Goal: Information Seeking & Learning: Learn about a topic

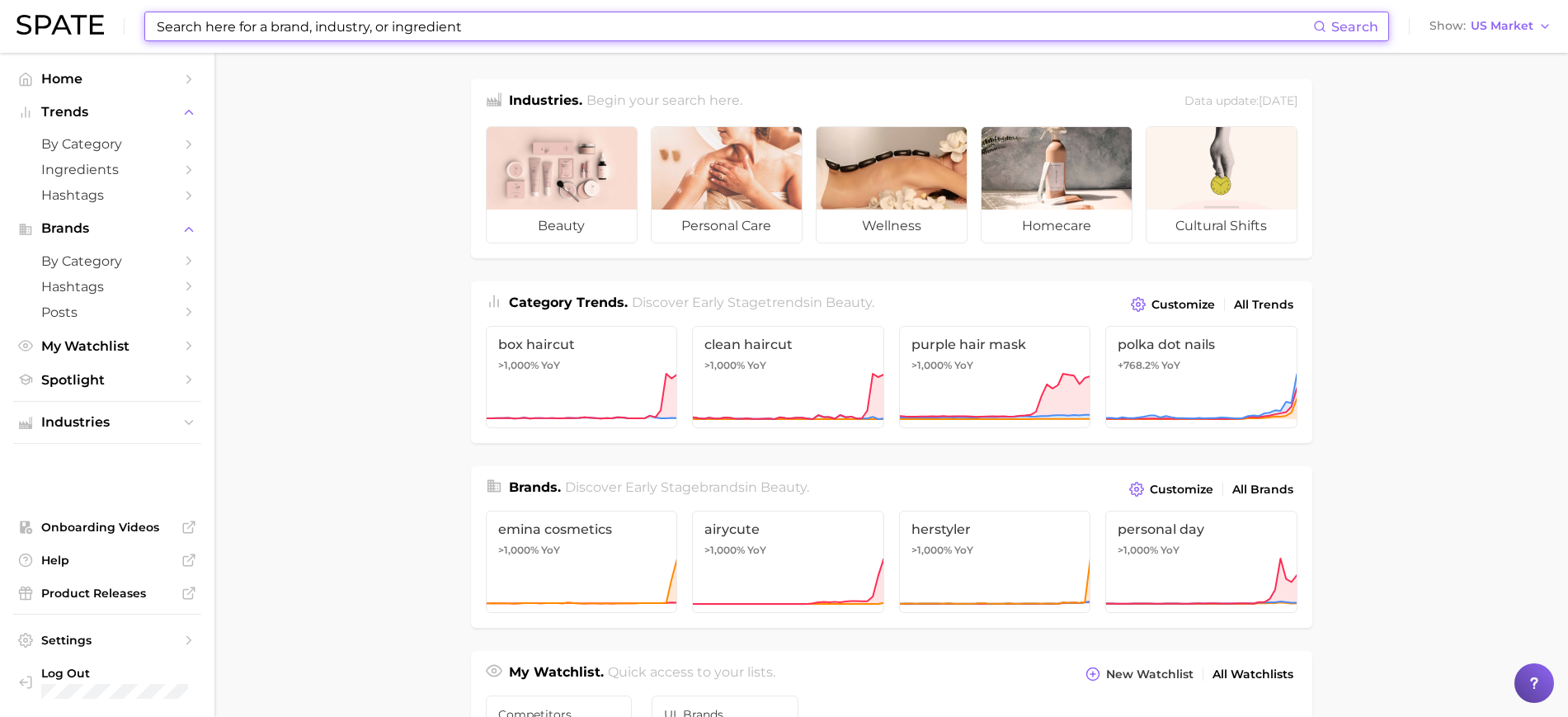
click at [712, 33] on input at bounding box center [734, 27] width 1158 height 28
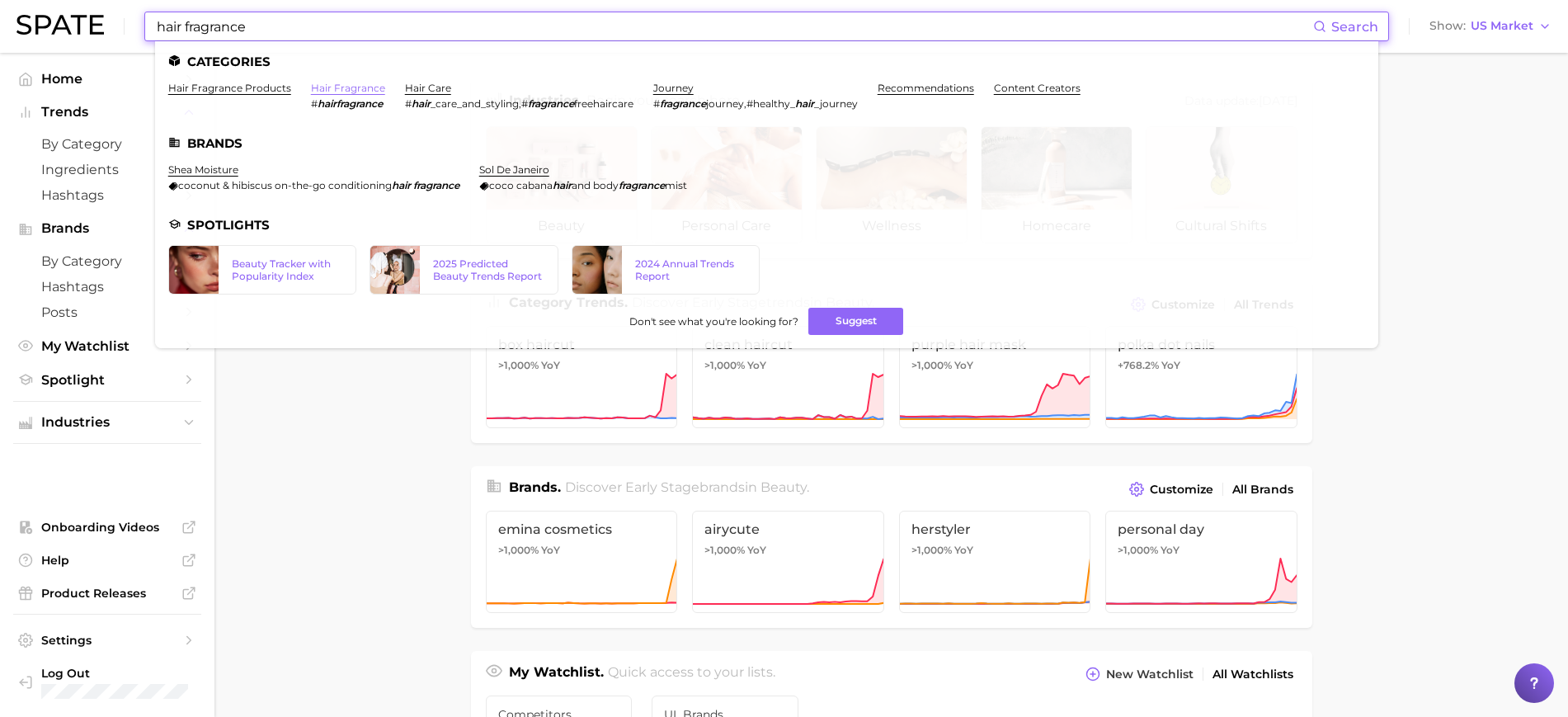
type input "hair fragrance"
click at [325, 84] on link "hair fragrance" at bounding box center [347, 88] width 74 height 13
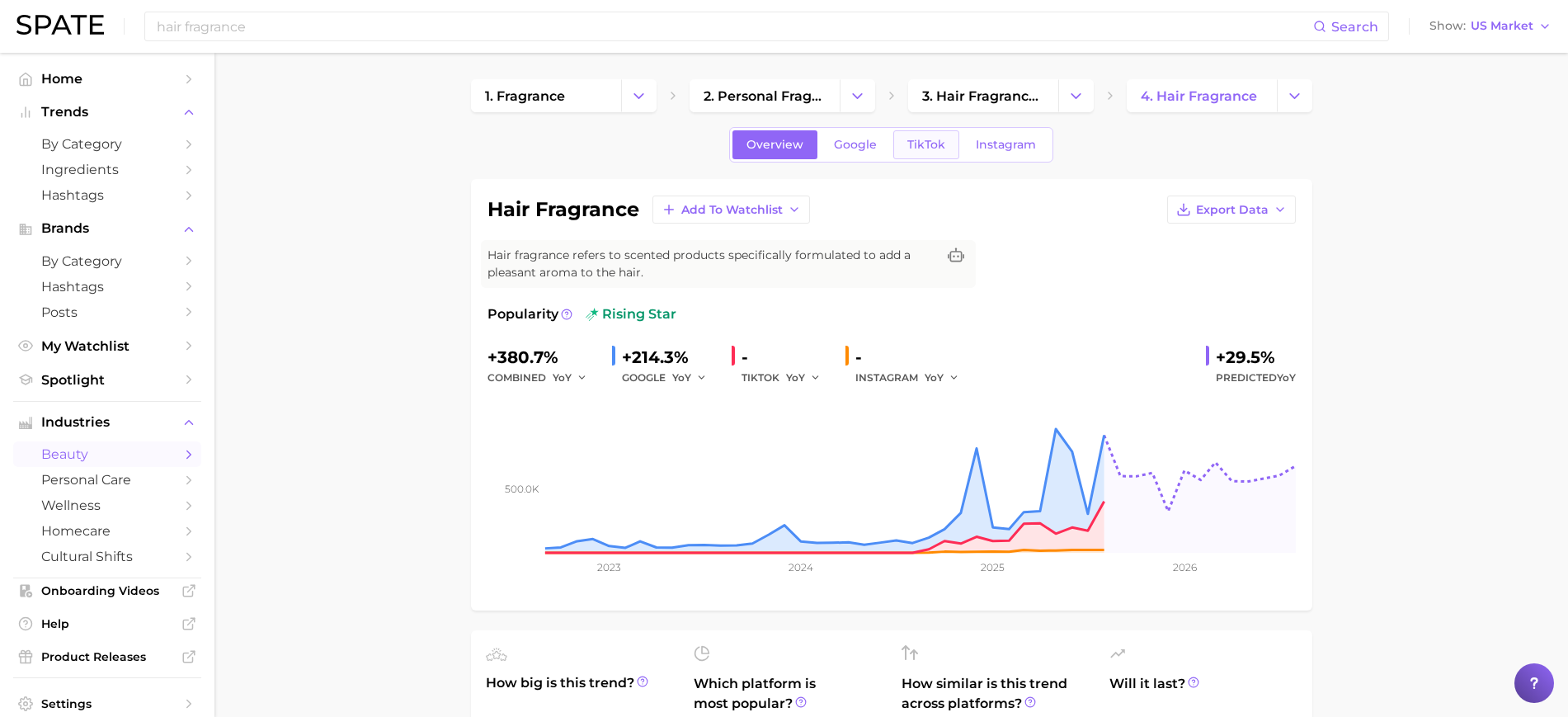
click at [930, 144] on span "TikTok" at bounding box center [926, 145] width 38 height 14
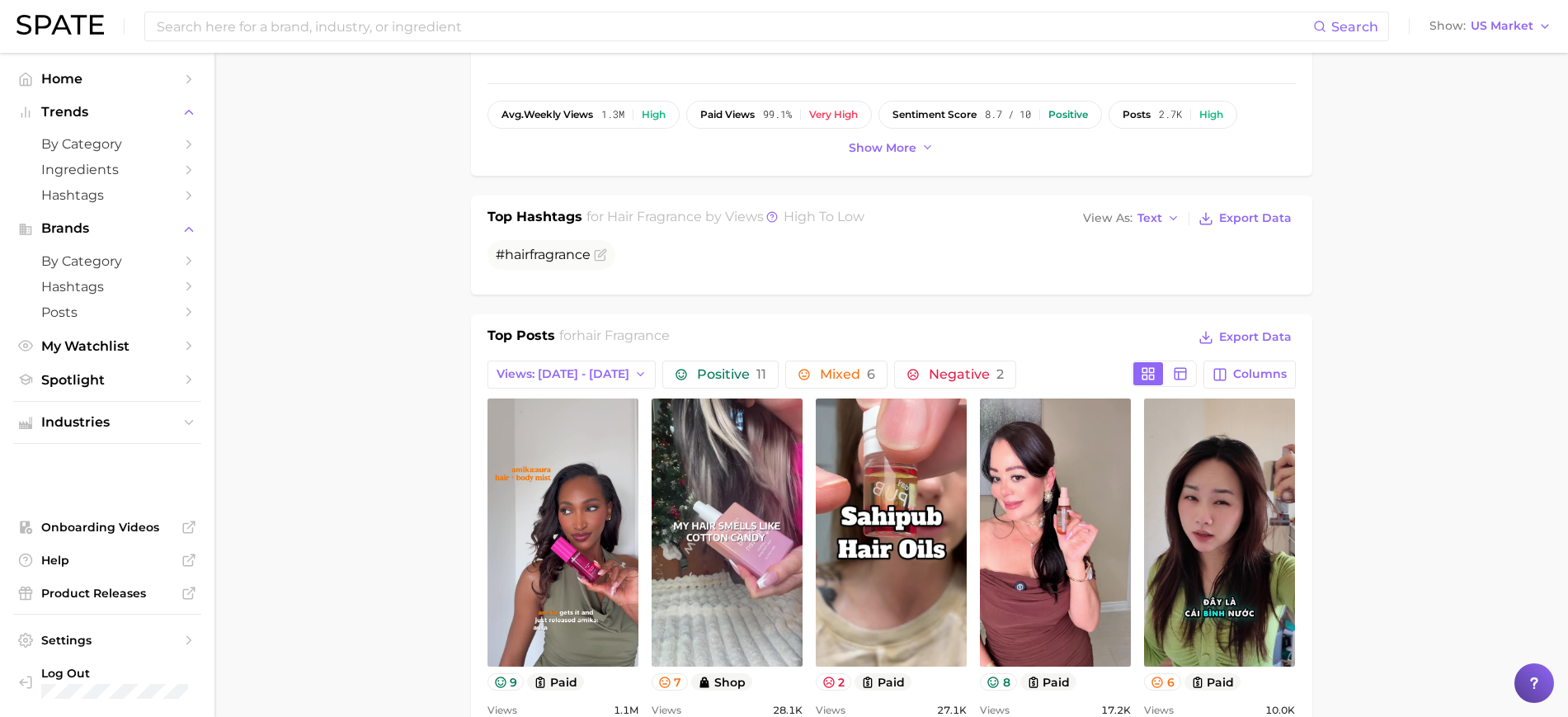
scroll to position [619, 0]
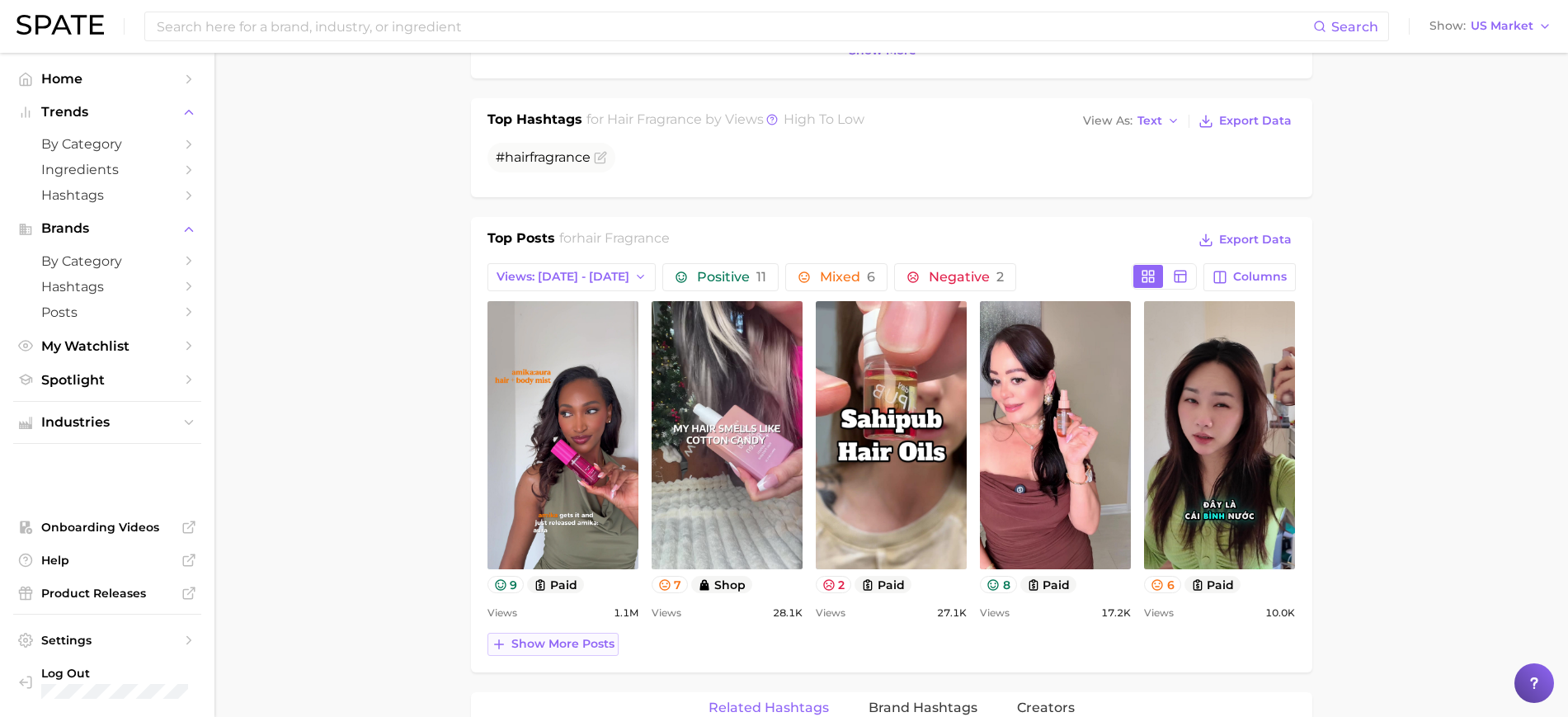
click at [573, 649] on span "Show more posts" at bounding box center [562, 644] width 103 height 14
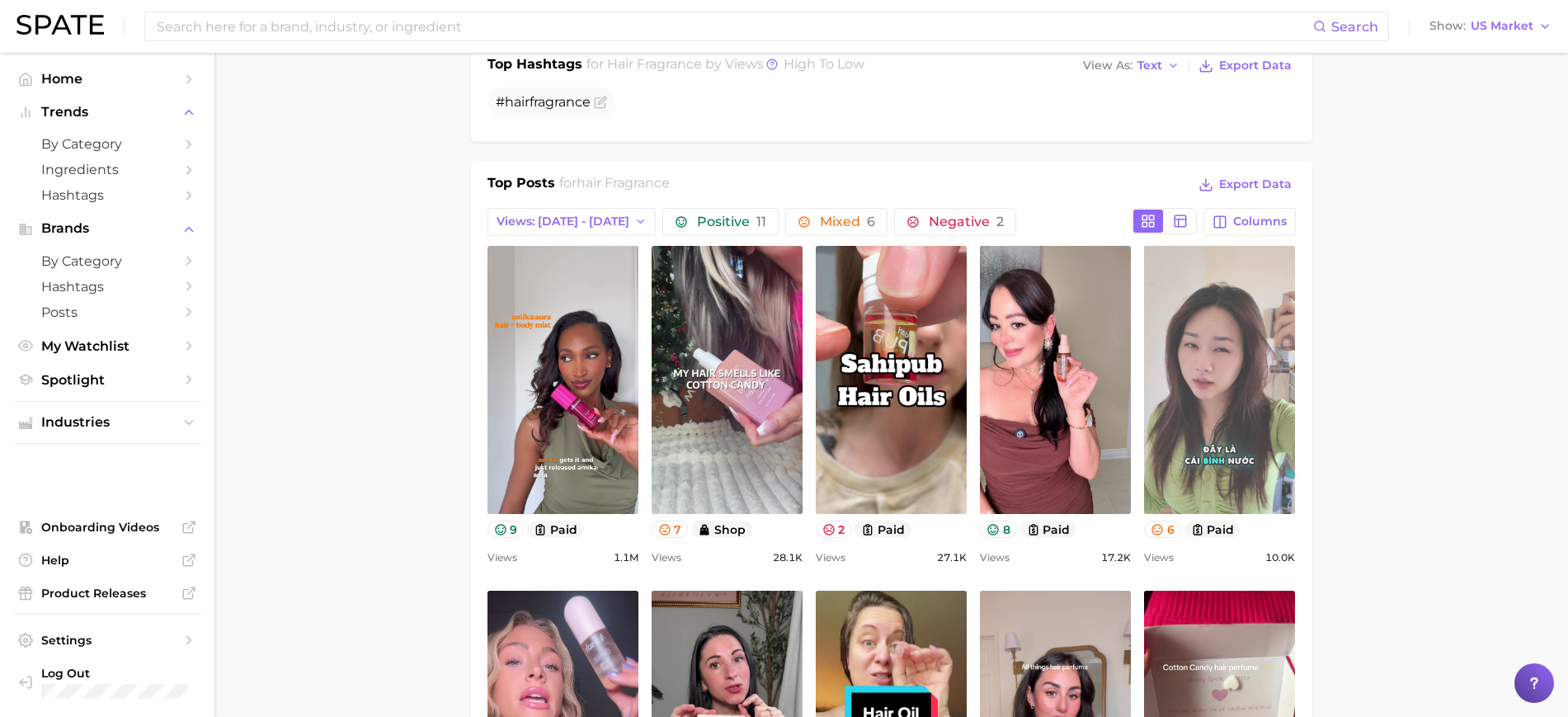
scroll to position [722, 0]
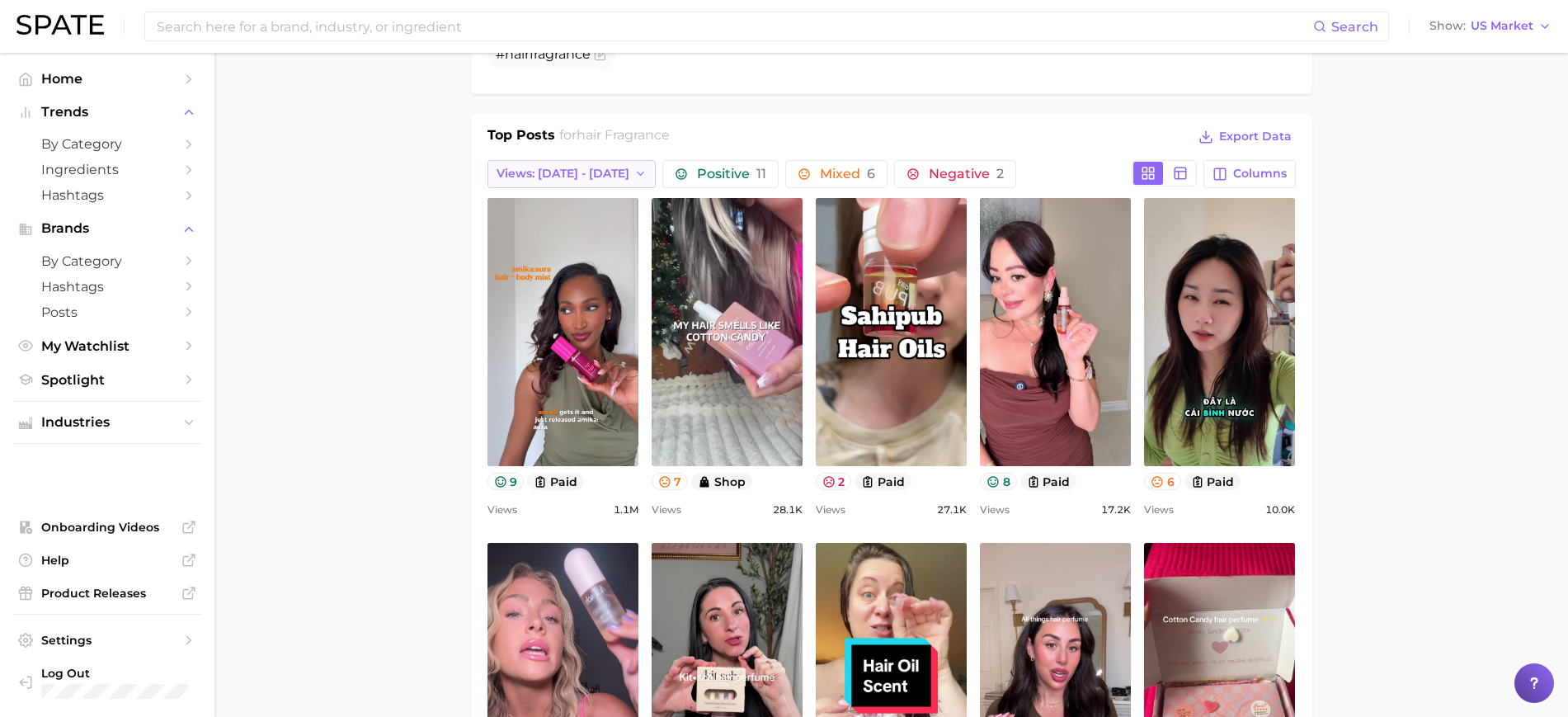
click at [601, 175] on button "Views: [DATE] - [DATE]" at bounding box center [572, 174] width 169 height 28
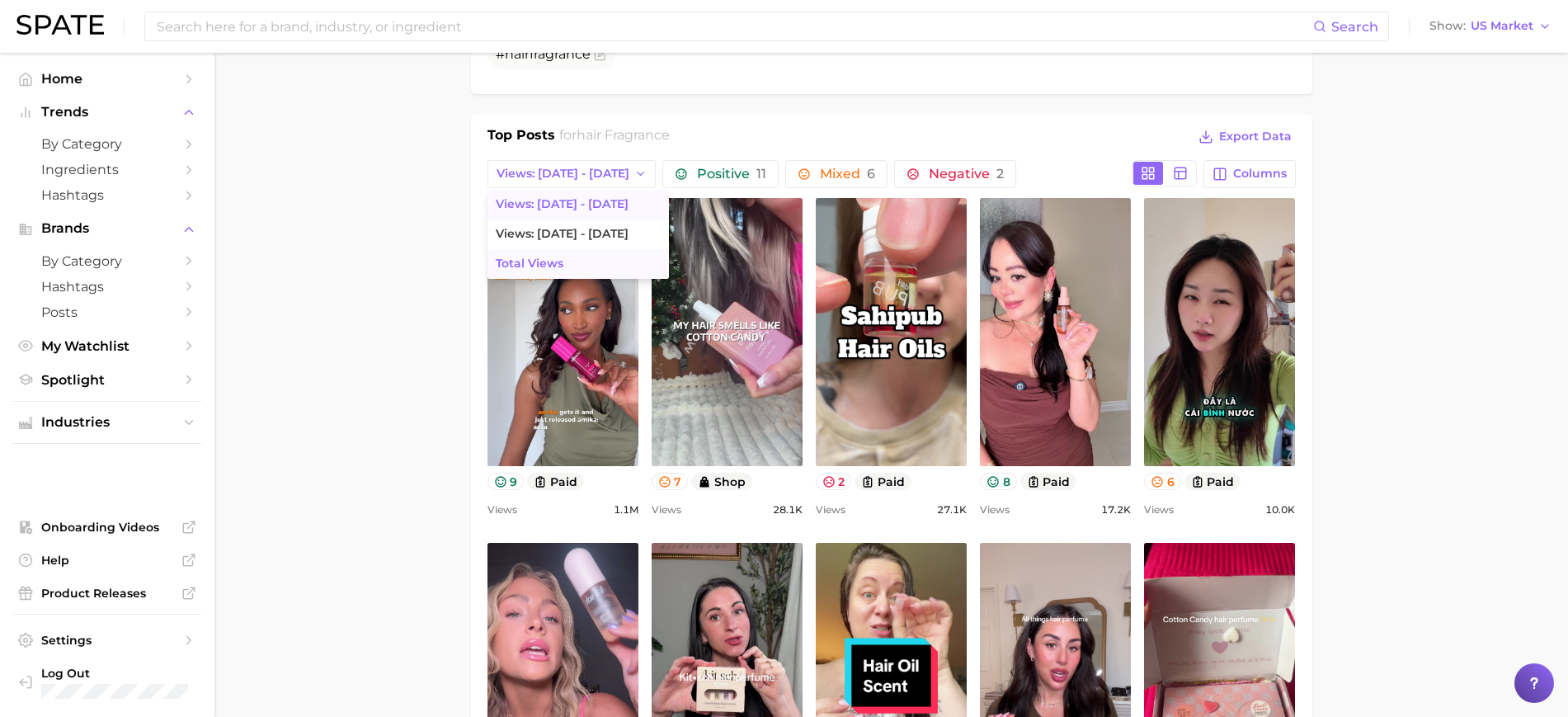
click at [620, 258] on button "Total Views" at bounding box center [578, 264] width 181 height 30
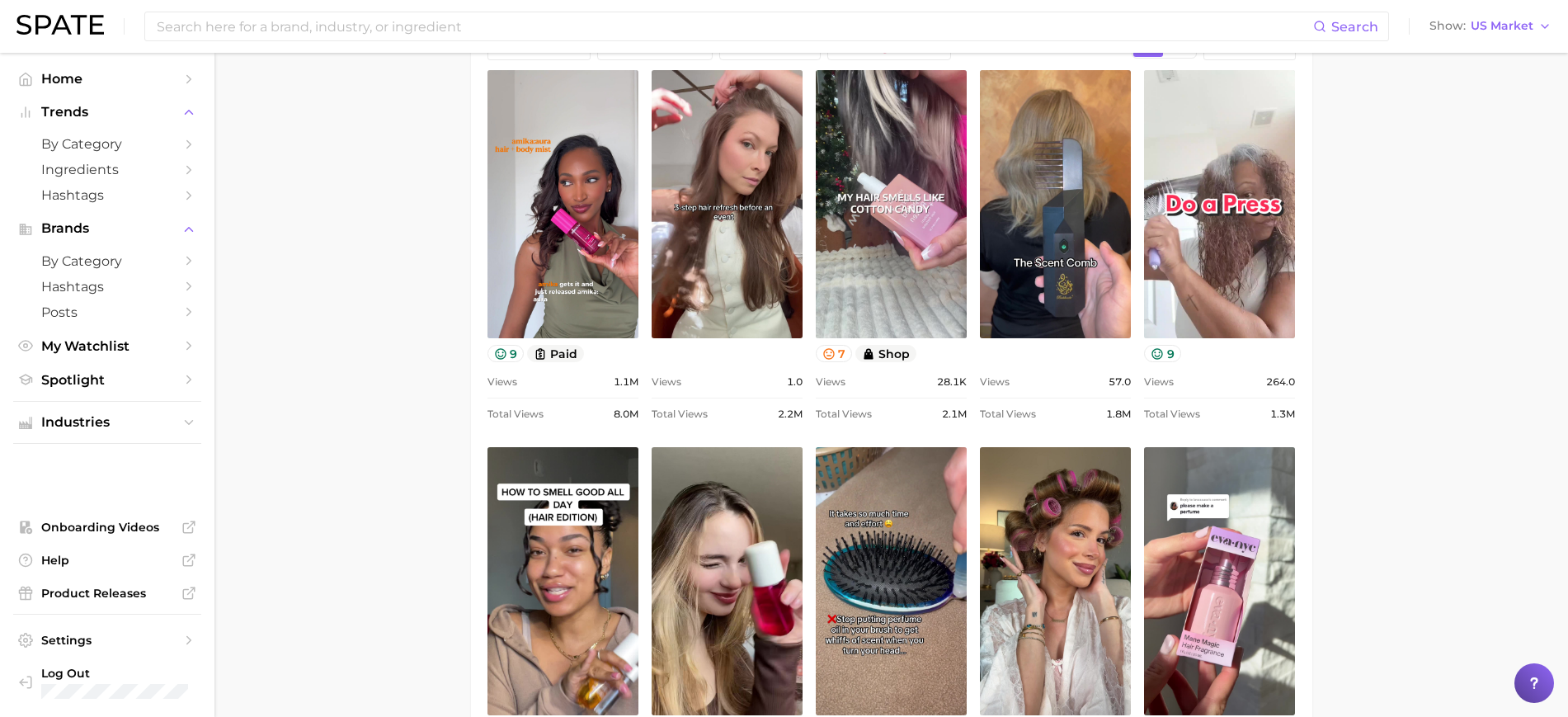
scroll to position [1031, 0]
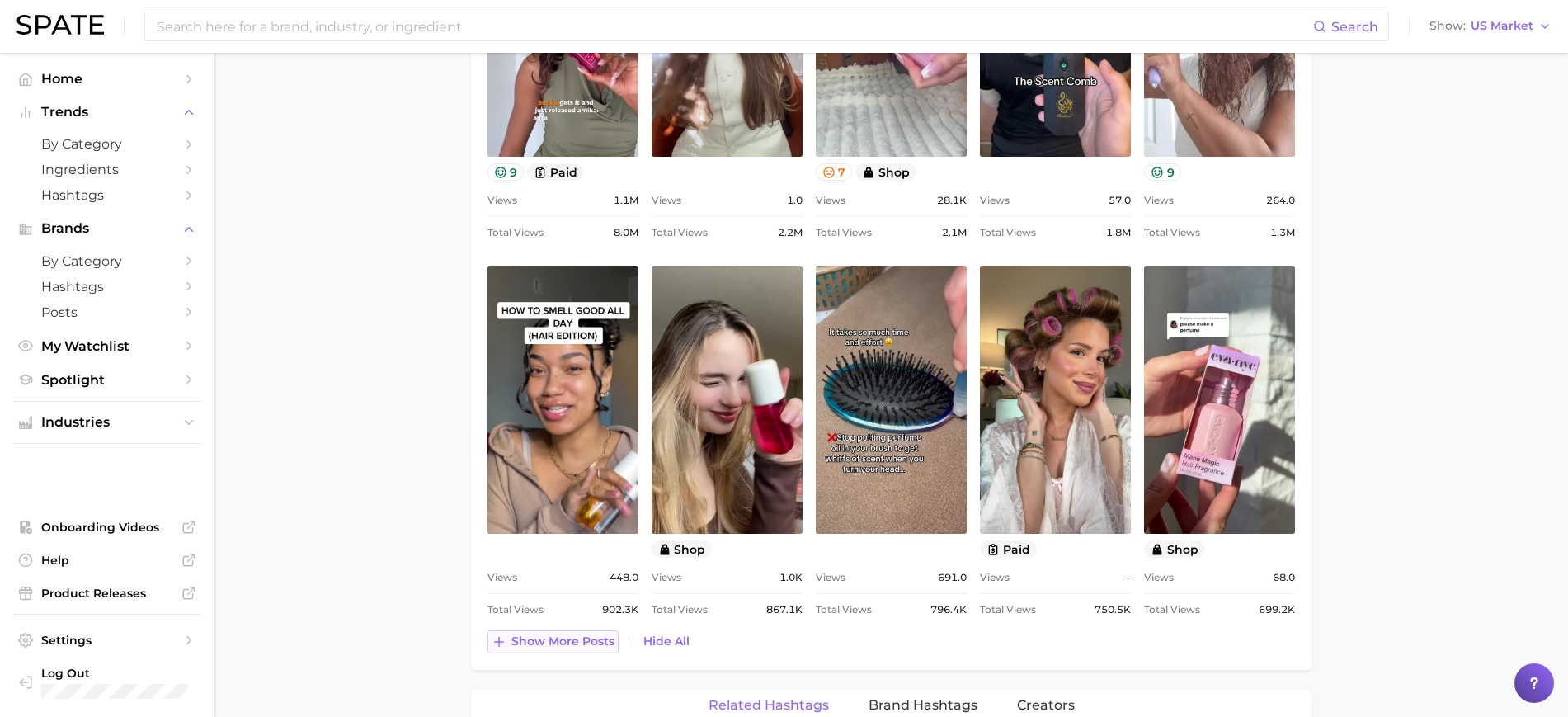
click at [572, 640] on span "Show more posts" at bounding box center [562, 641] width 103 height 14
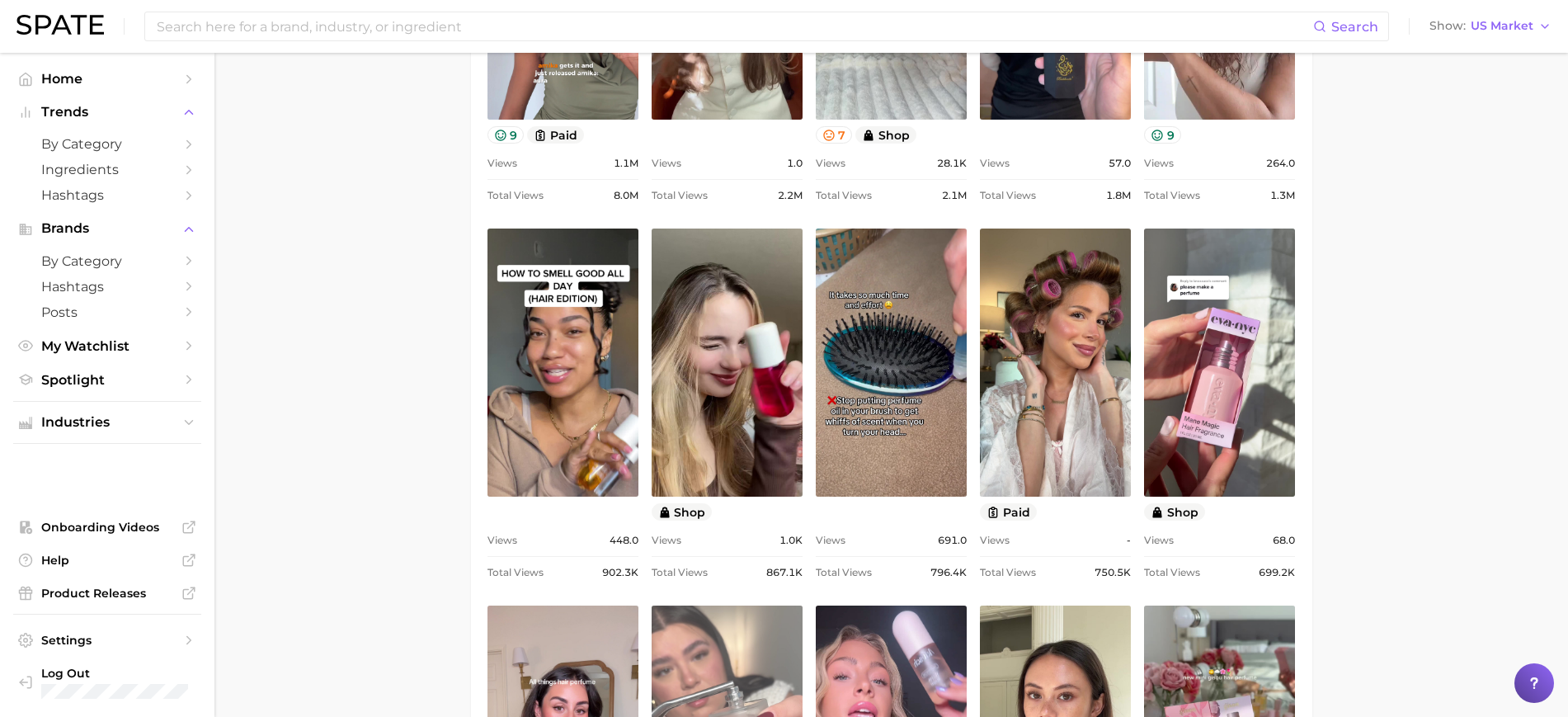
scroll to position [1071, 0]
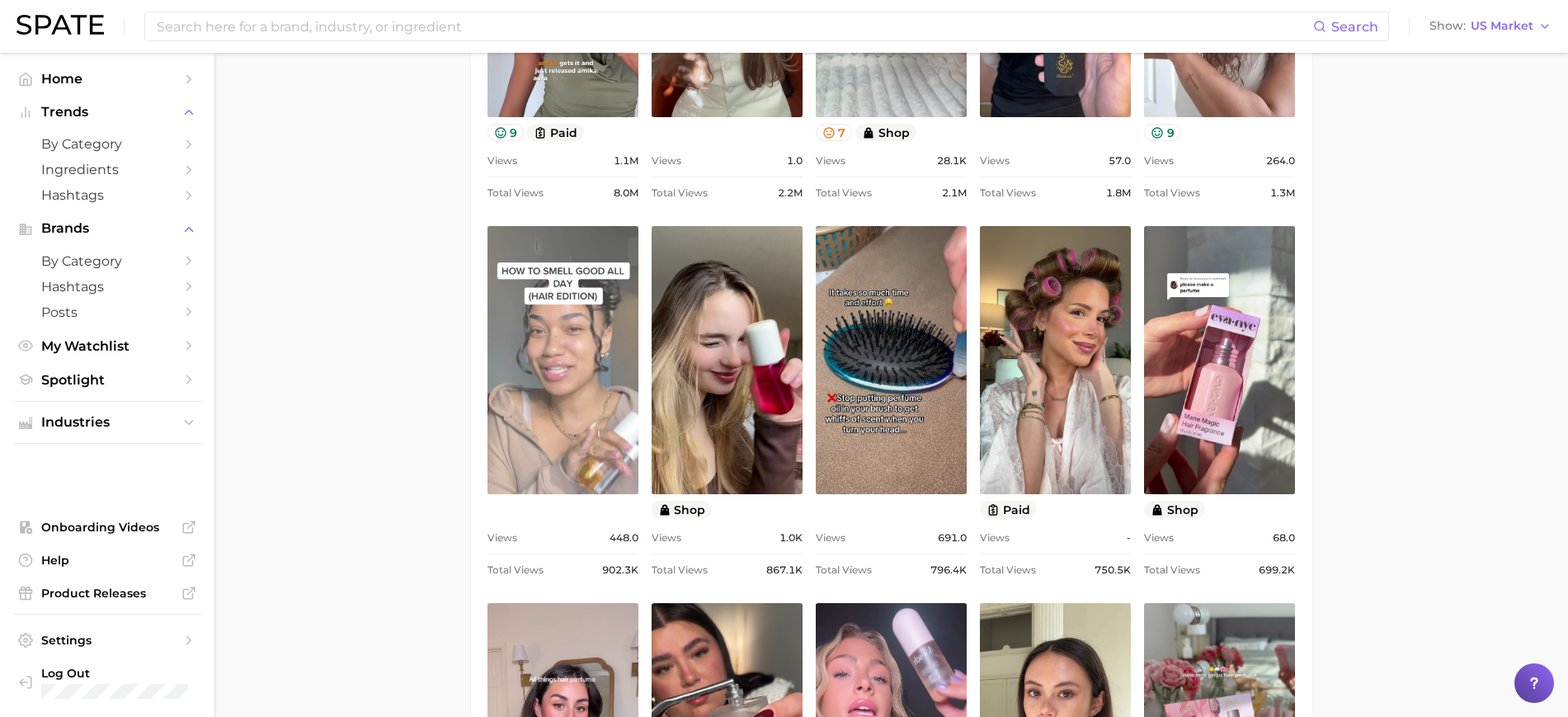
click at [573, 410] on link "view post on TikTok" at bounding box center [562, 360] width 151 height 268
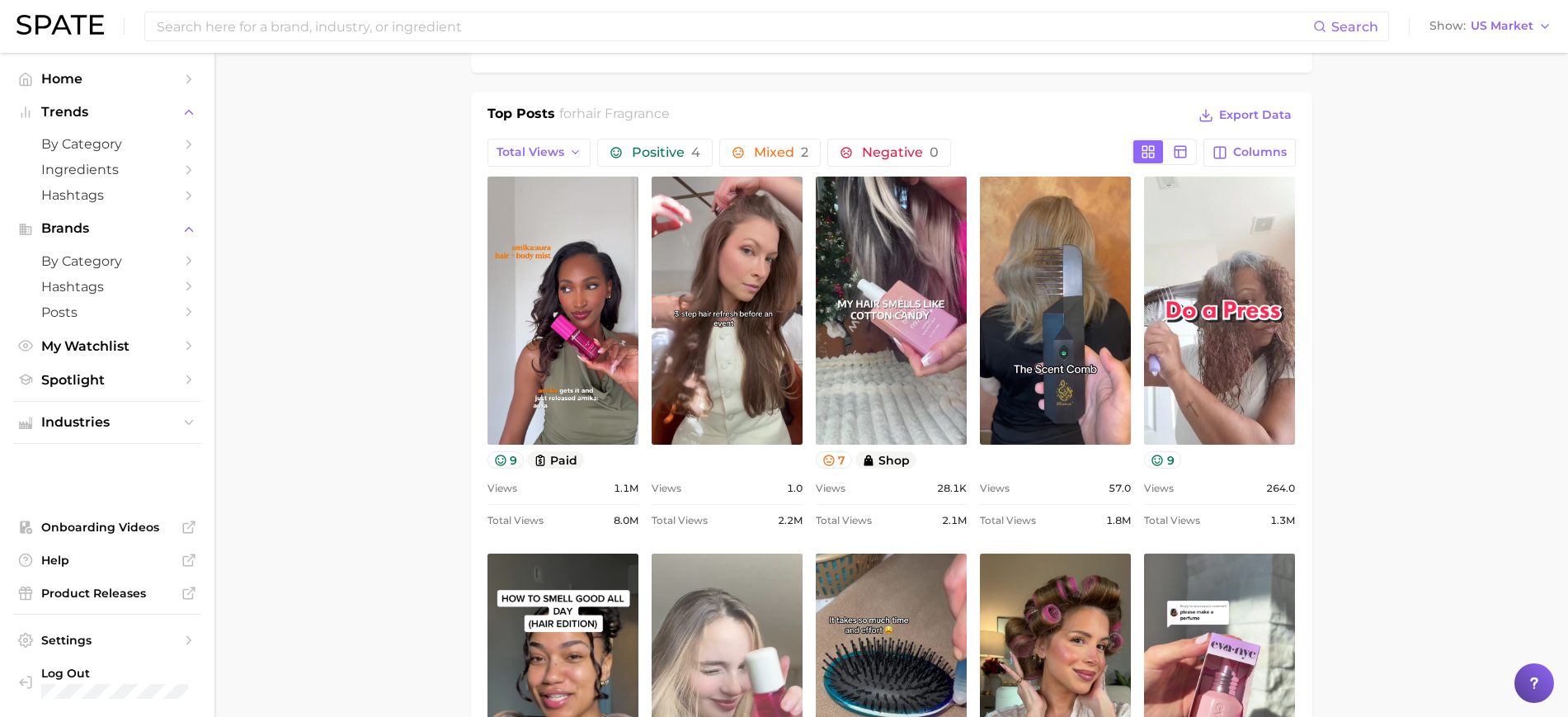
scroll to position [746, 0]
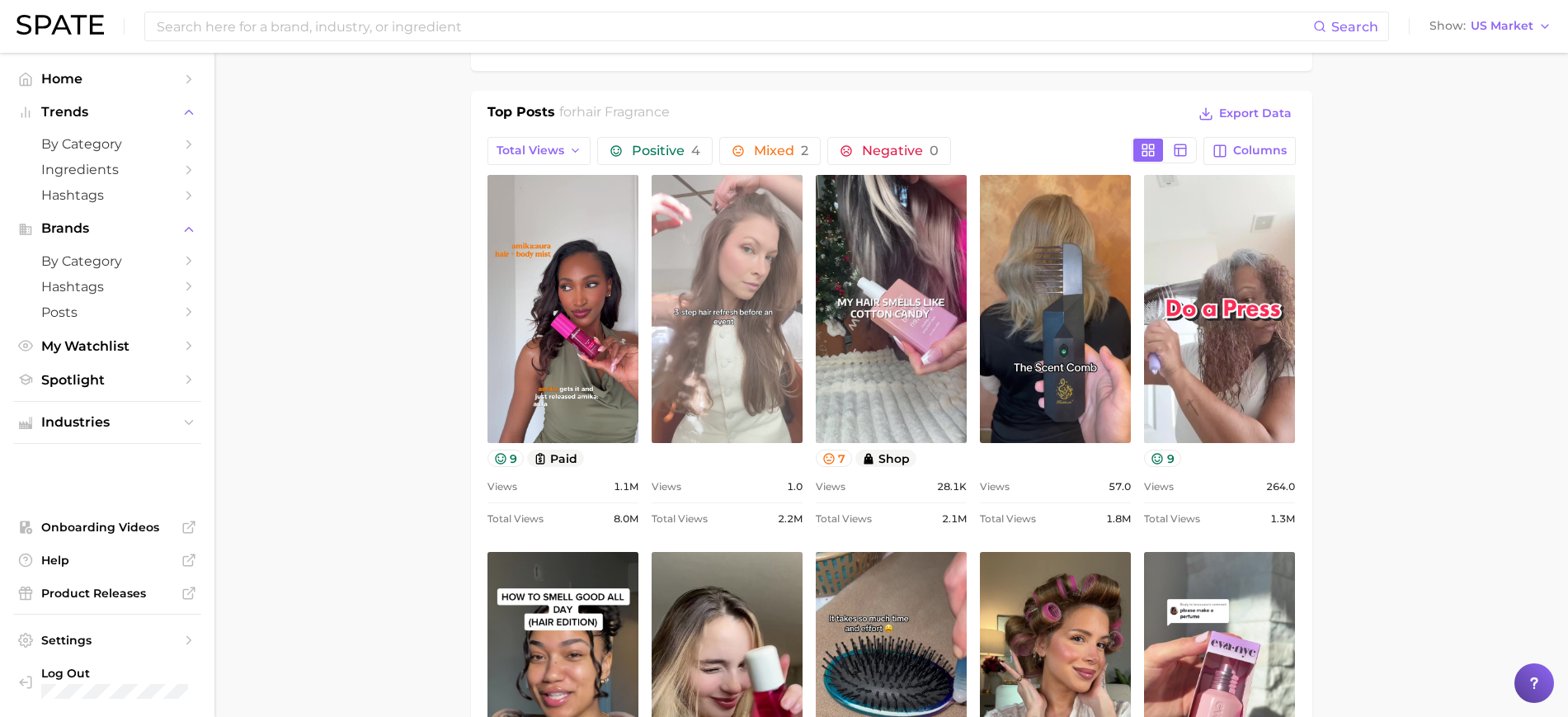
click at [765, 336] on link "view post on TikTok" at bounding box center [726, 309] width 151 height 268
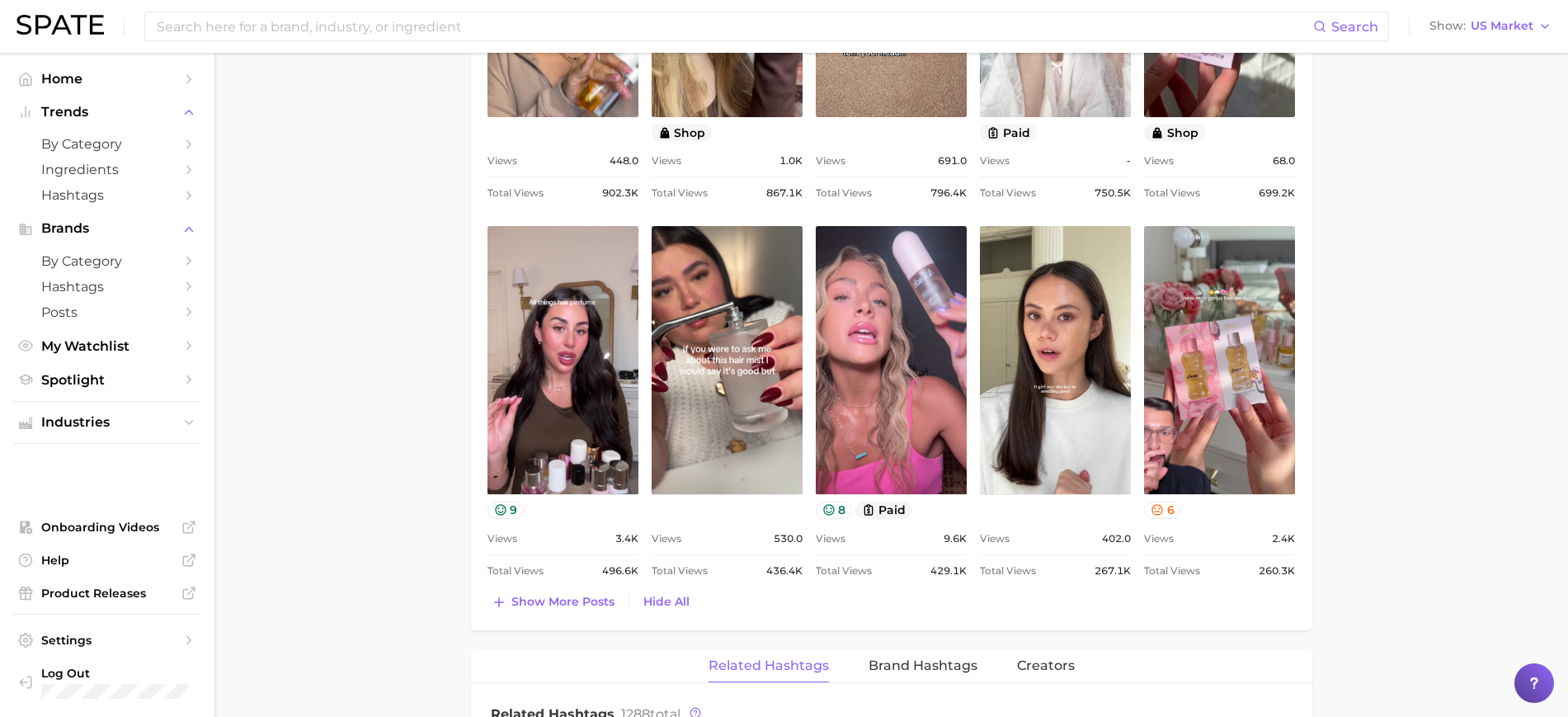
scroll to position [1449, 0]
click at [588, 600] on span "Show more posts" at bounding box center [562, 601] width 103 height 14
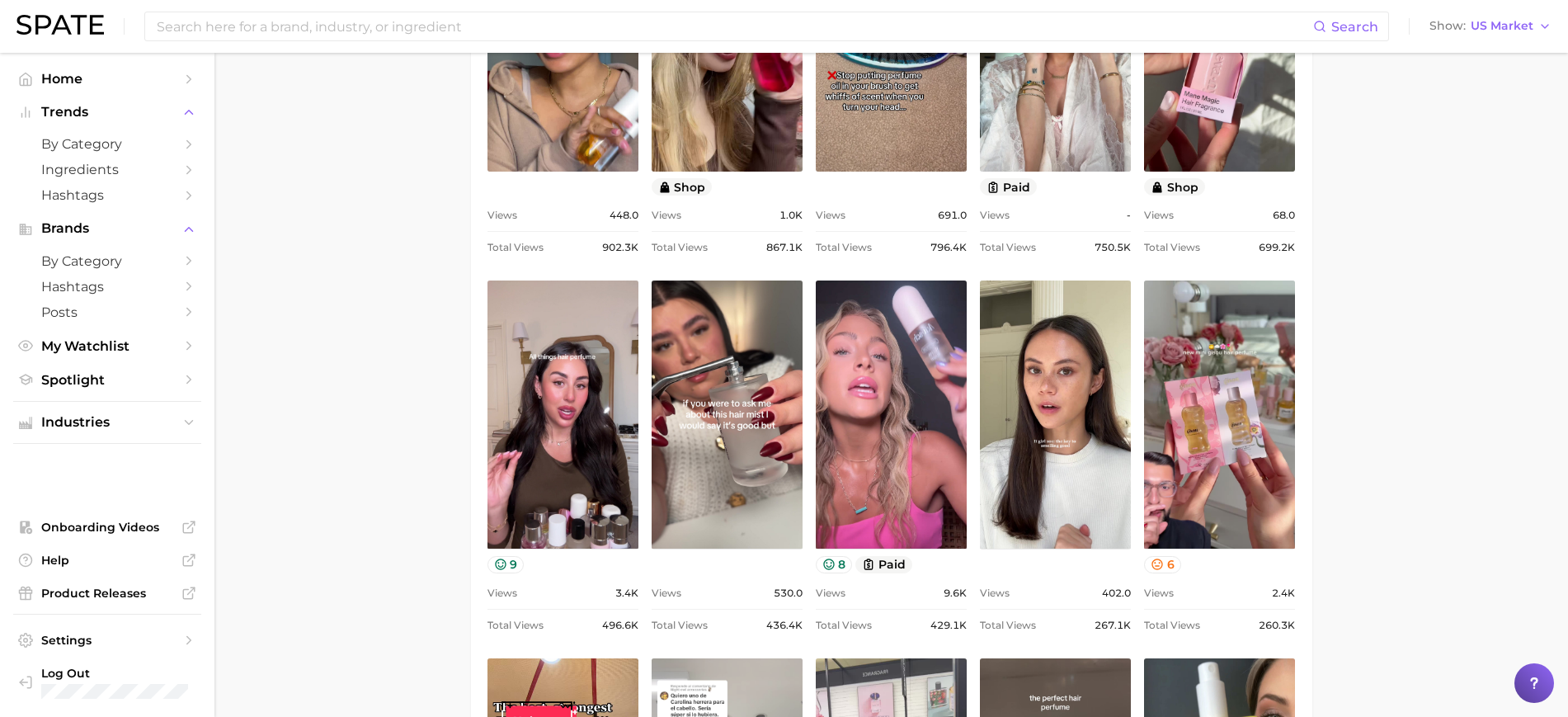
scroll to position [1396, 0]
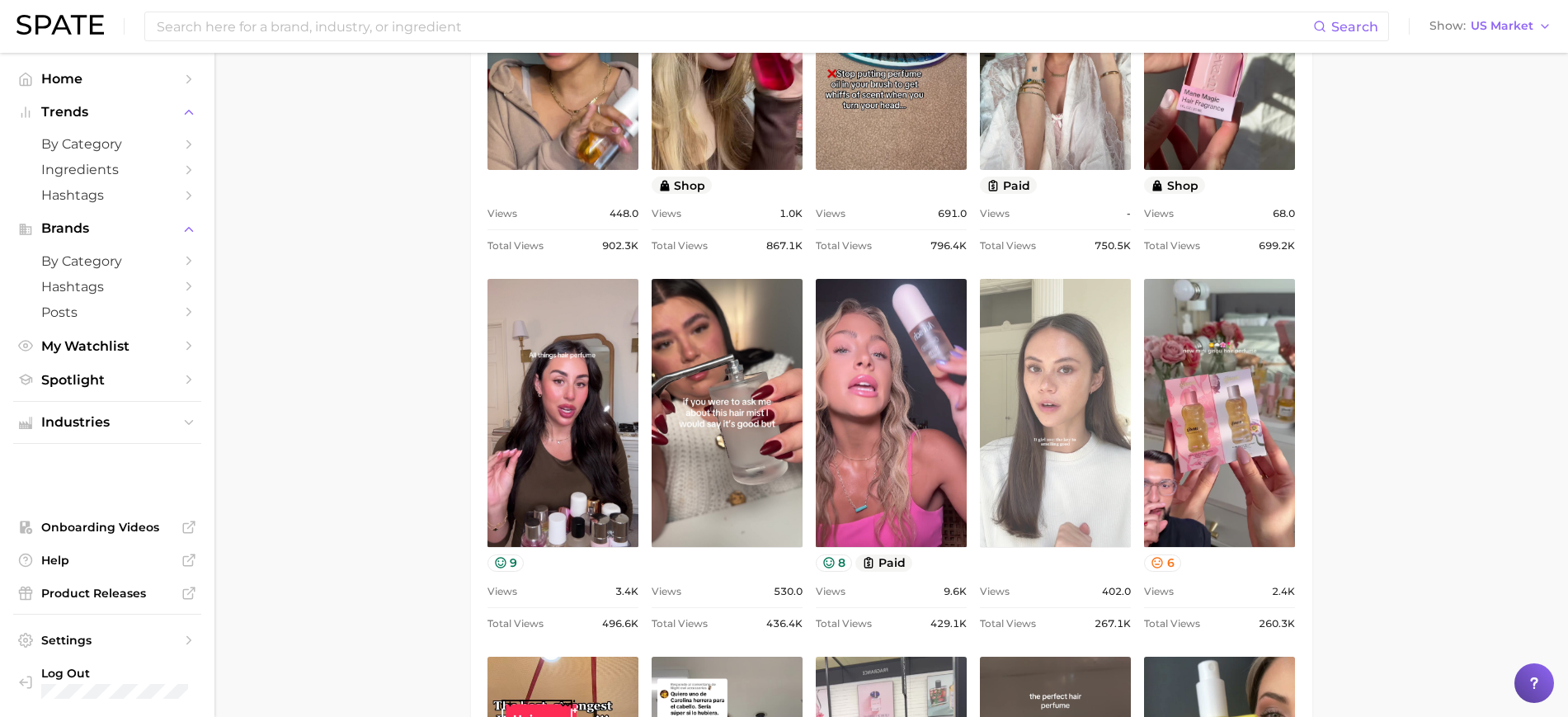
click at [1022, 371] on link "view post on TikTok" at bounding box center [1054, 413] width 151 height 268
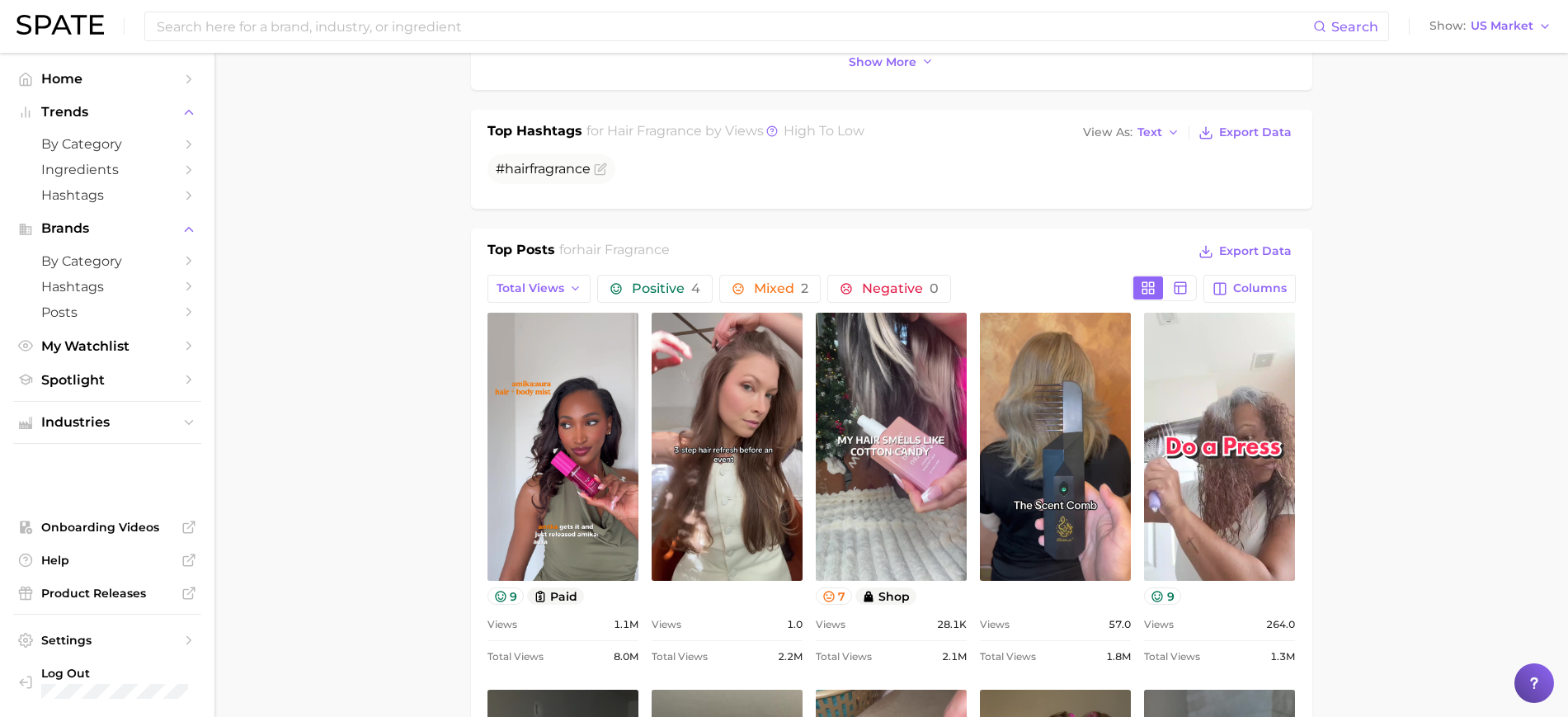
scroll to position [609, 0]
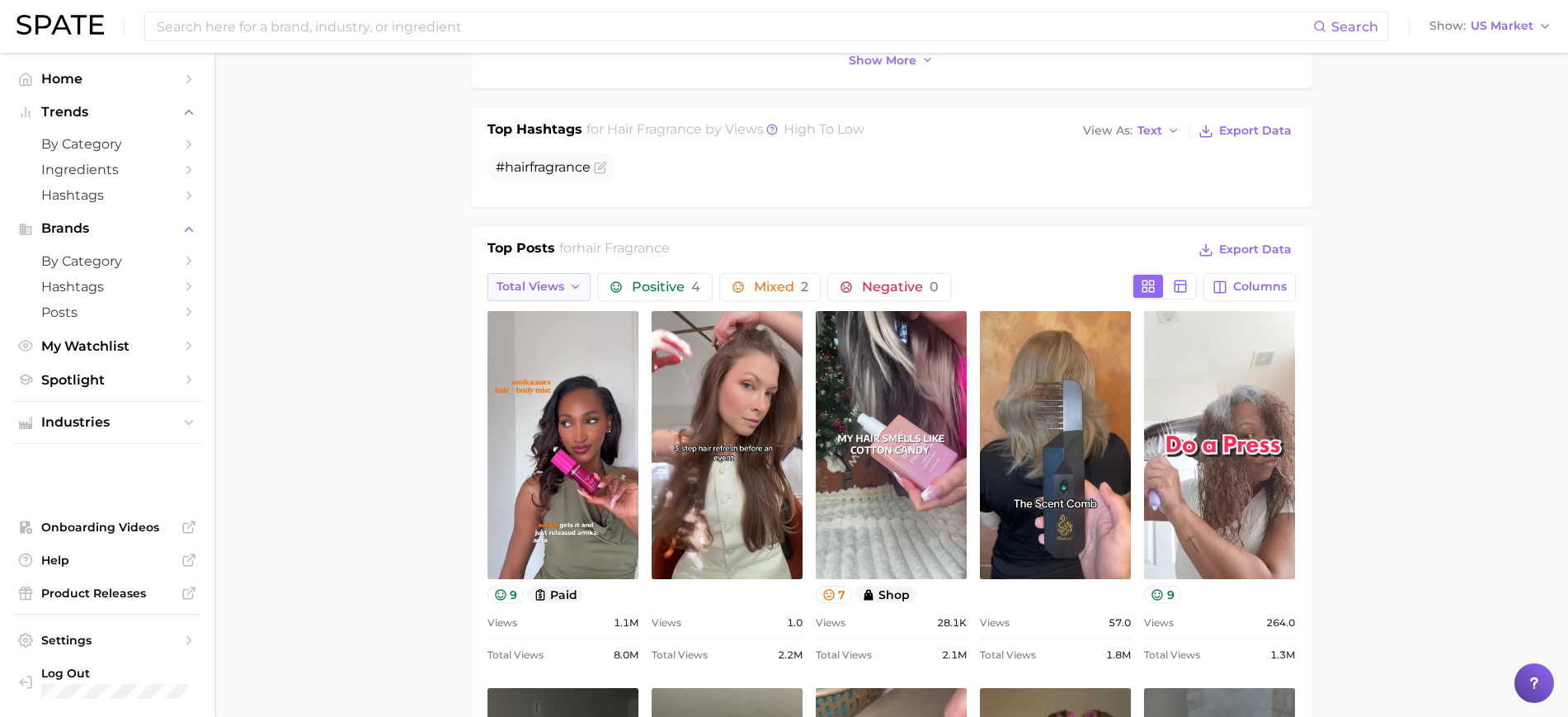
click at [560, 292] on span "Total Views" at bounding box center [530, 287] width 68 height 14
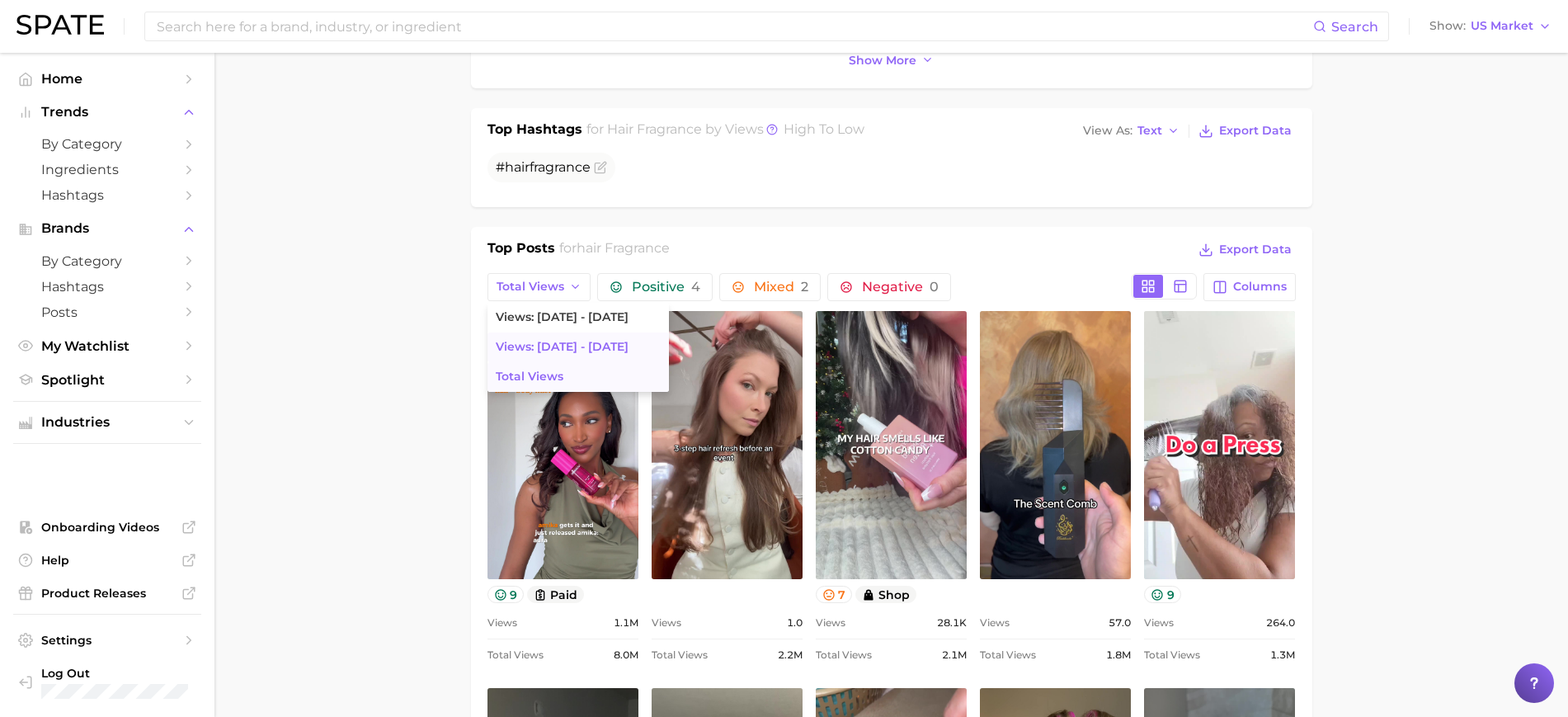
click at [571, 352] on span "Views: [DATE] - [DATE]" at bounding box center [562, 347] width 133 height 14
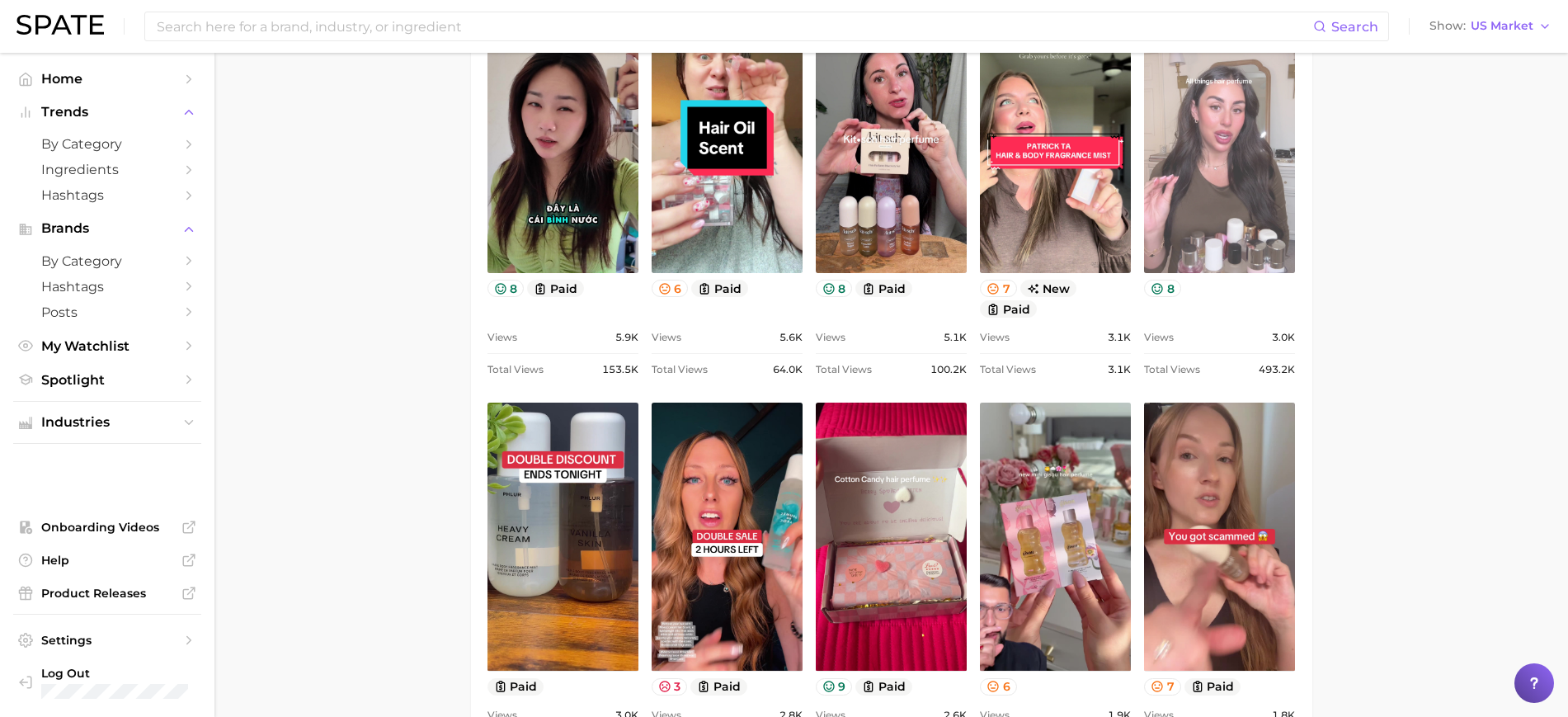
scroll to position [1300, 0]
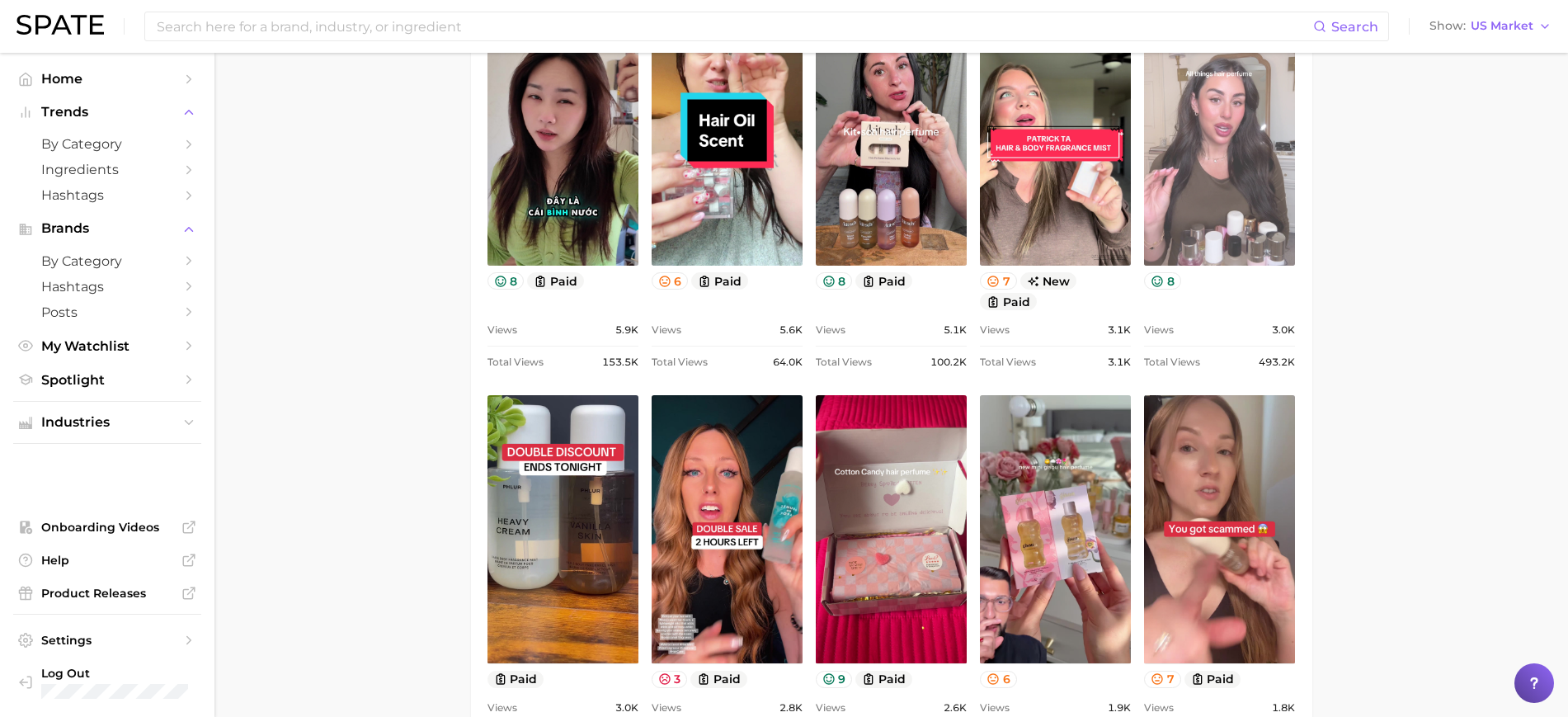
click at [1223, 190] on link "view post on TikTok" at bounding box center [1219, 131] width 151 height 268
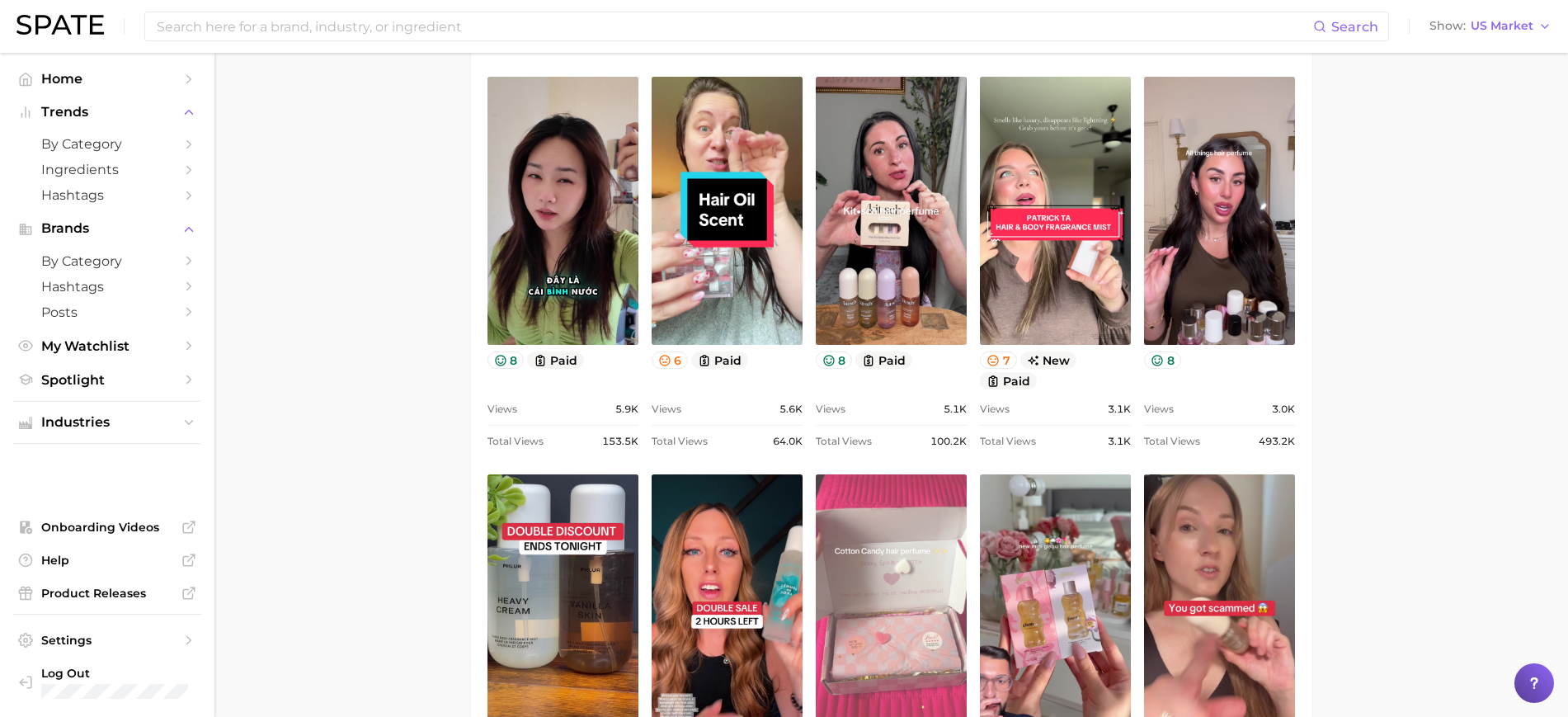
scroll to position [1215, 0]
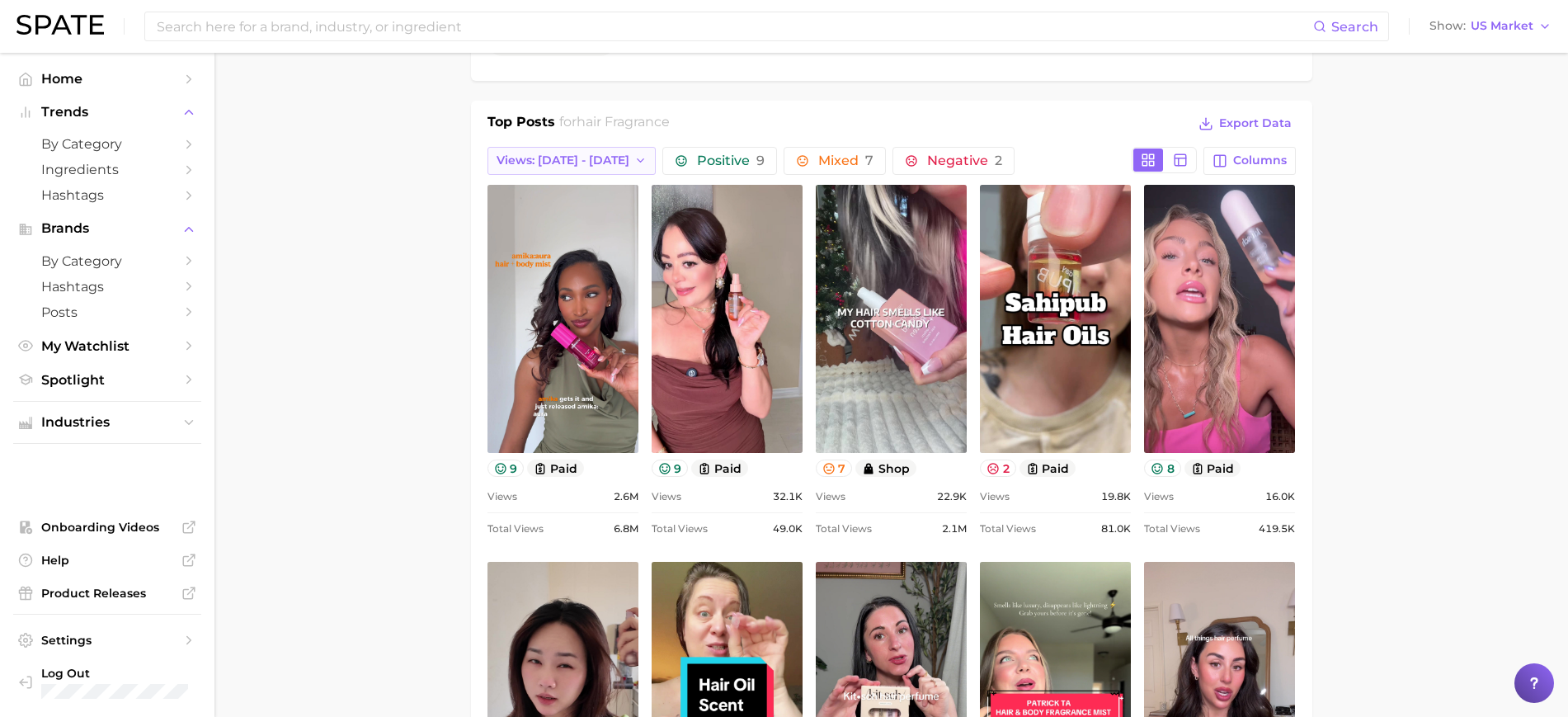
click at [589, 160] on span "Views: [DATE] - [DATE]" at bounding box center [562, 161] width 133 height 14
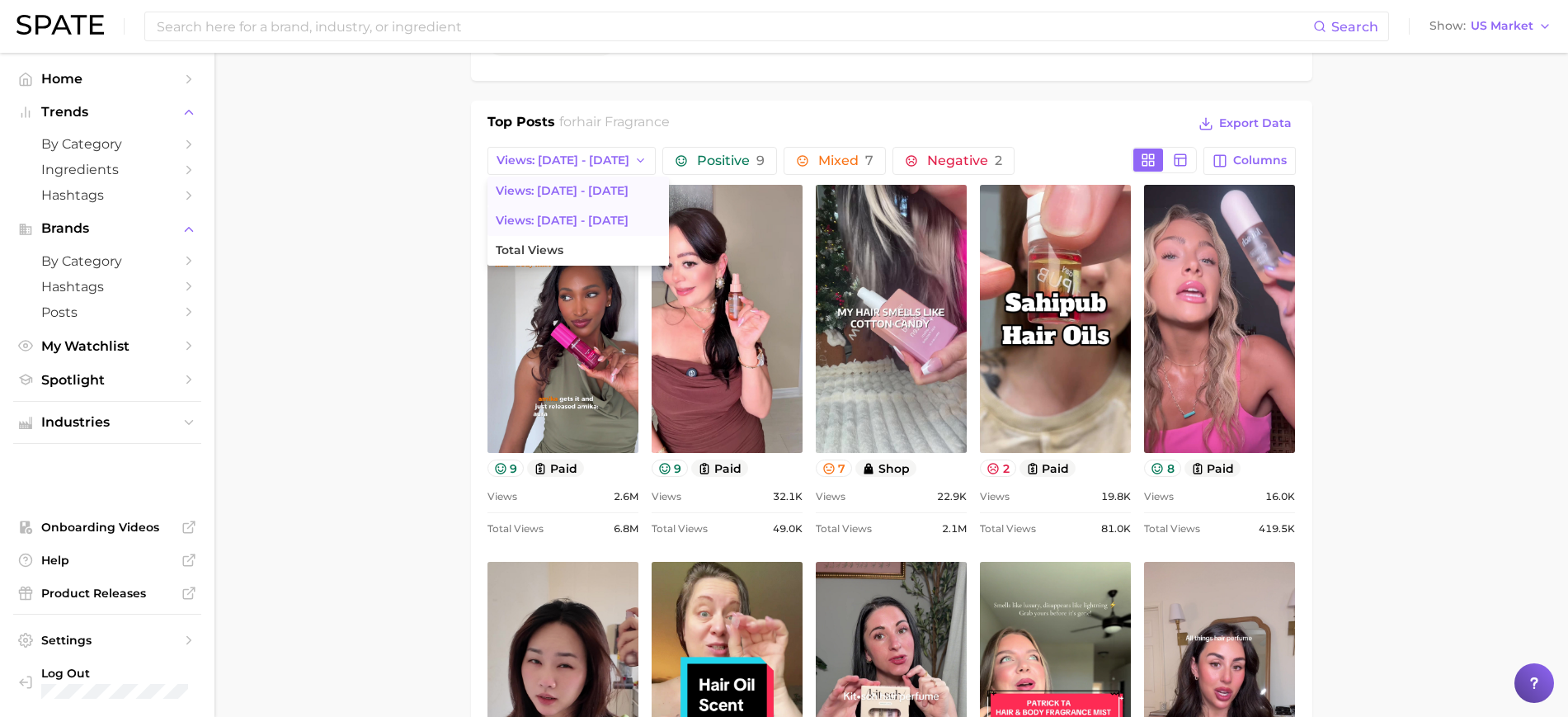
click at [589, 195] on span "Views: [DATE] - [DATE]" at bounding box center [562, 191] width 133 height 14
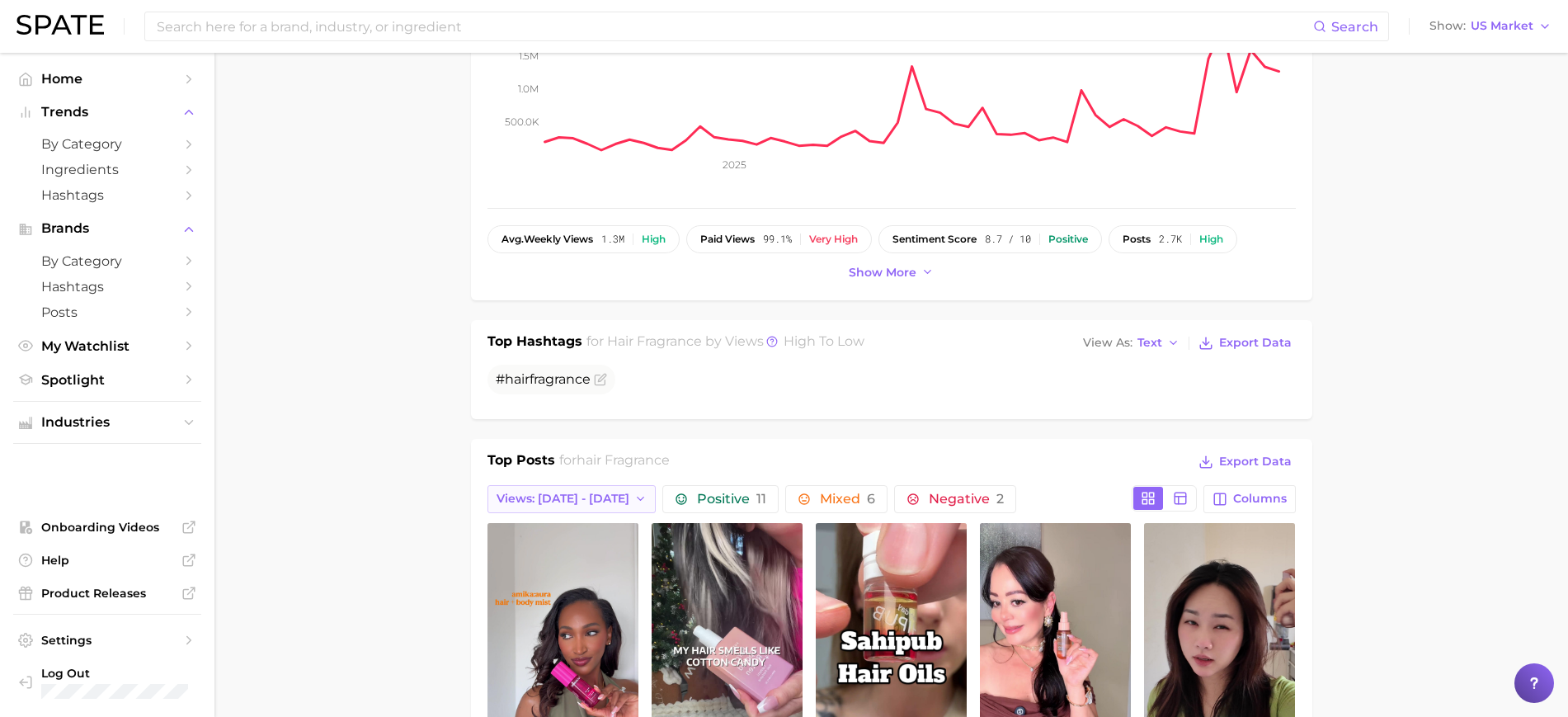
click at [588, 512] on button "Views: [DATE] - [DATE]" at bounding box center [572, 499] width 169 height 28
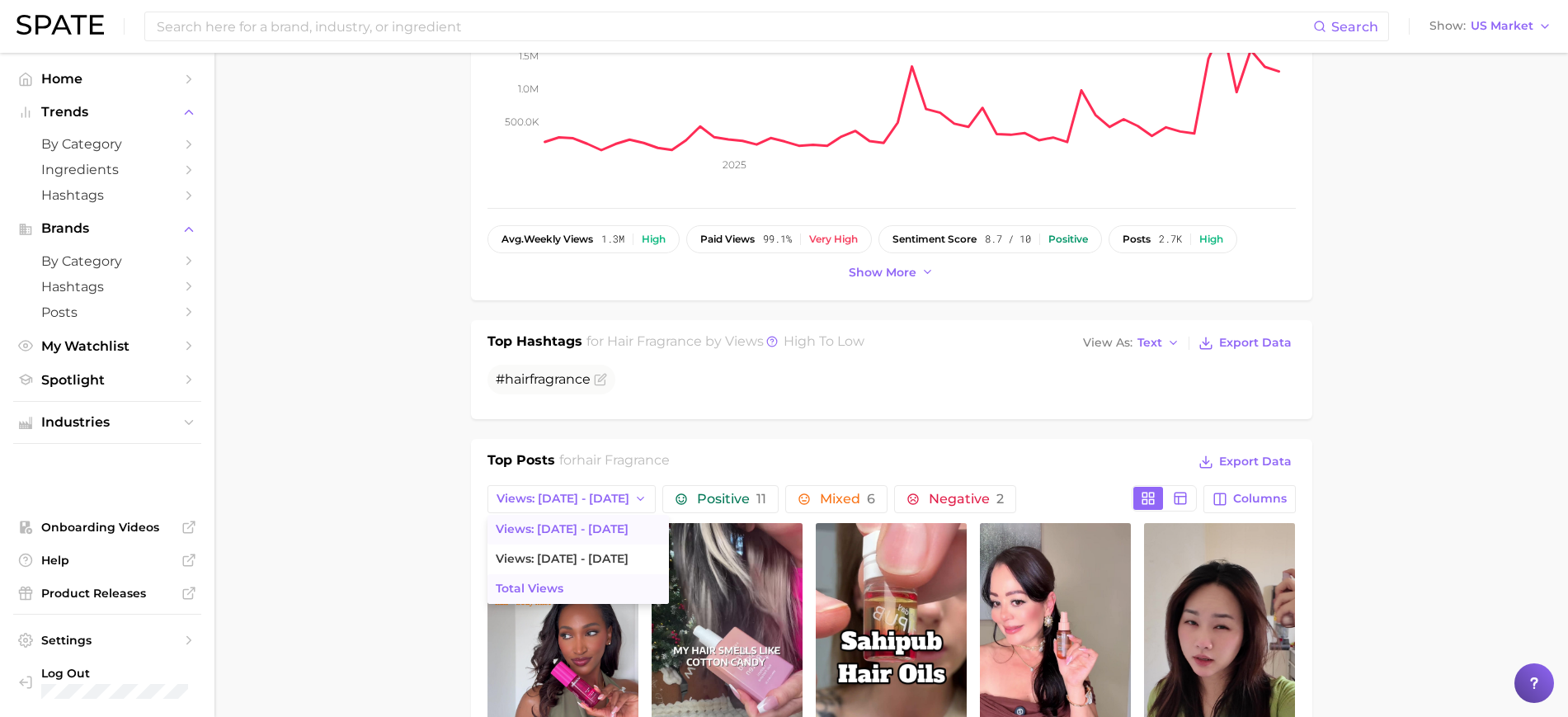
click at [594, 588] on button "Total Views" at bounding box center [578, 589] width 181 height 30
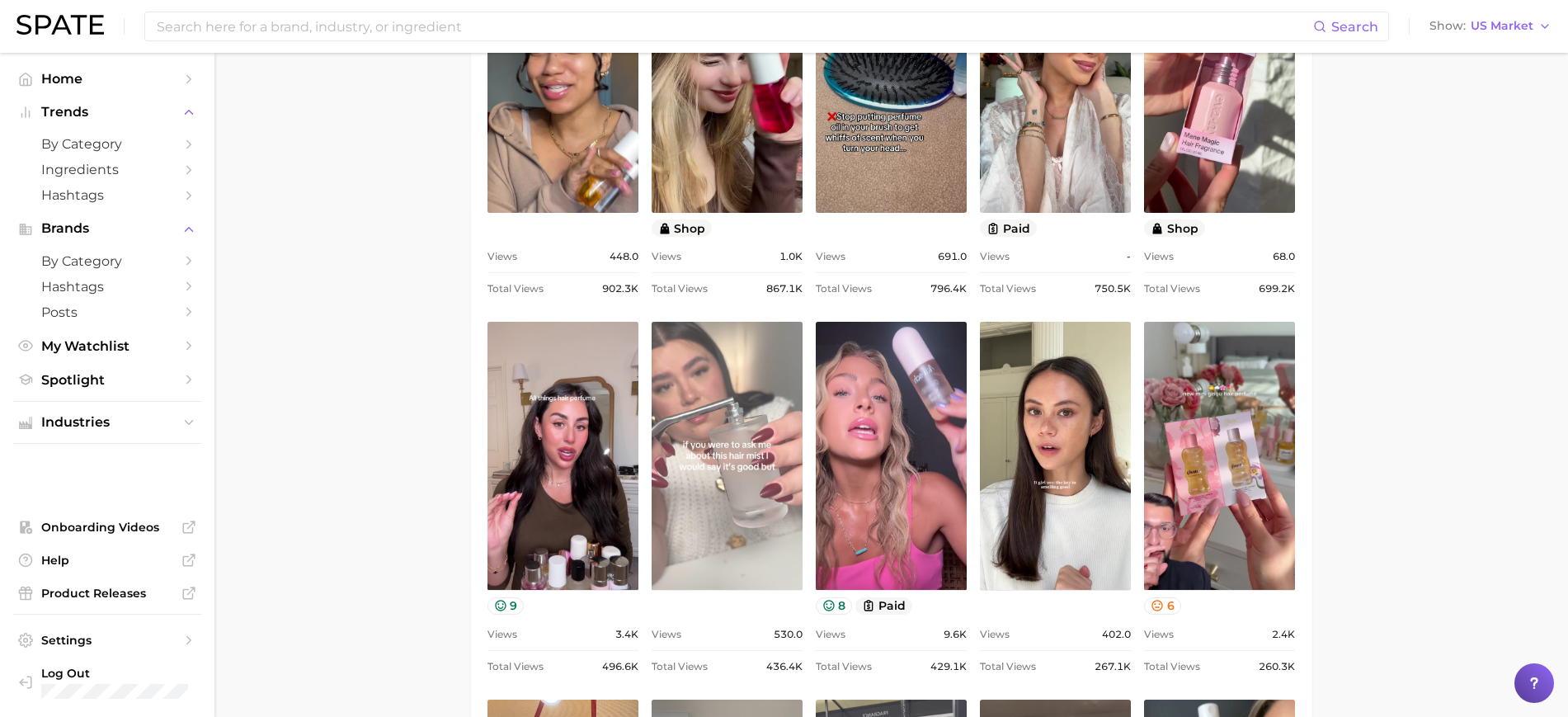
click at [697, 477] on link "view post on TikTok" at bounding box center [726, 456] width 151 height 268
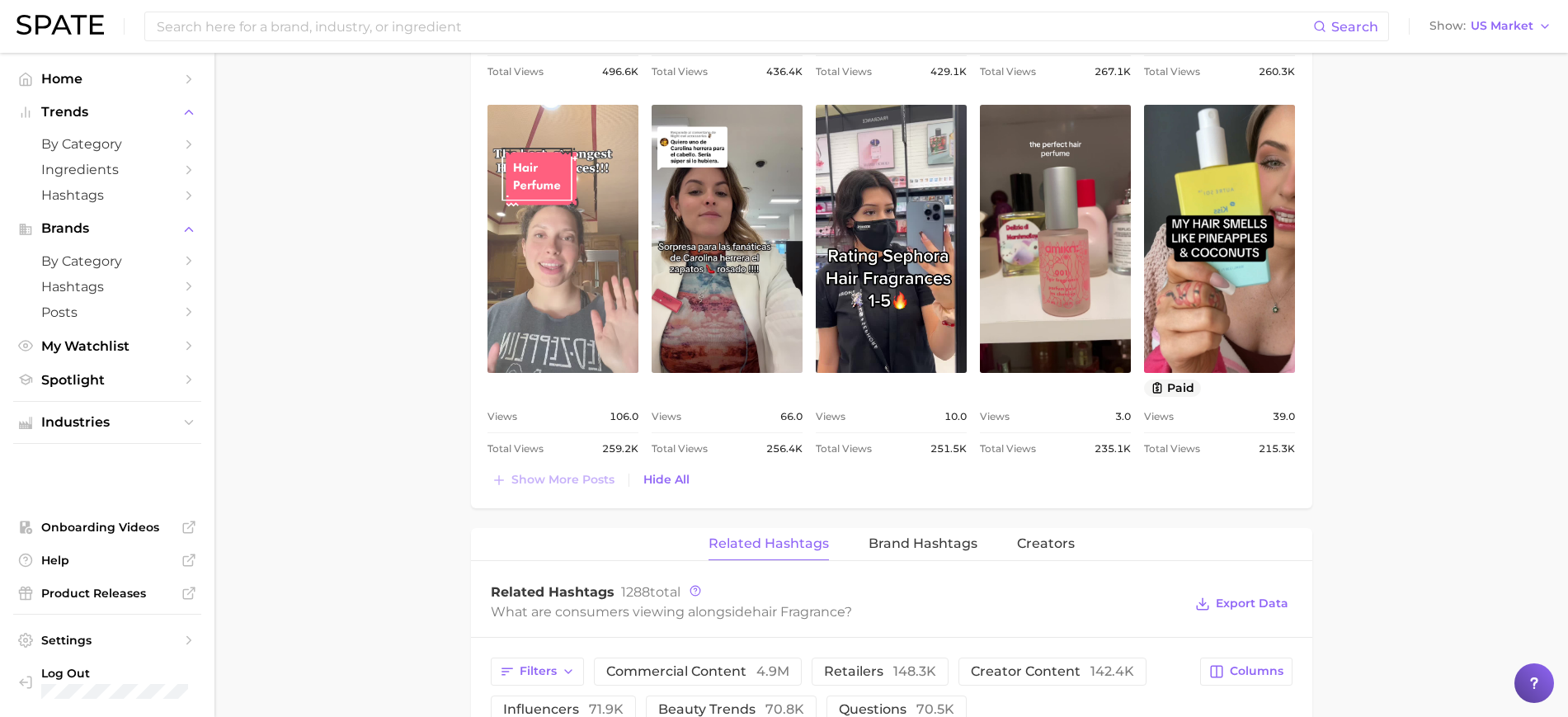
click at [568, 231] on link "view post on TikTok" at bounding box center [562, 238] width 151 height 268
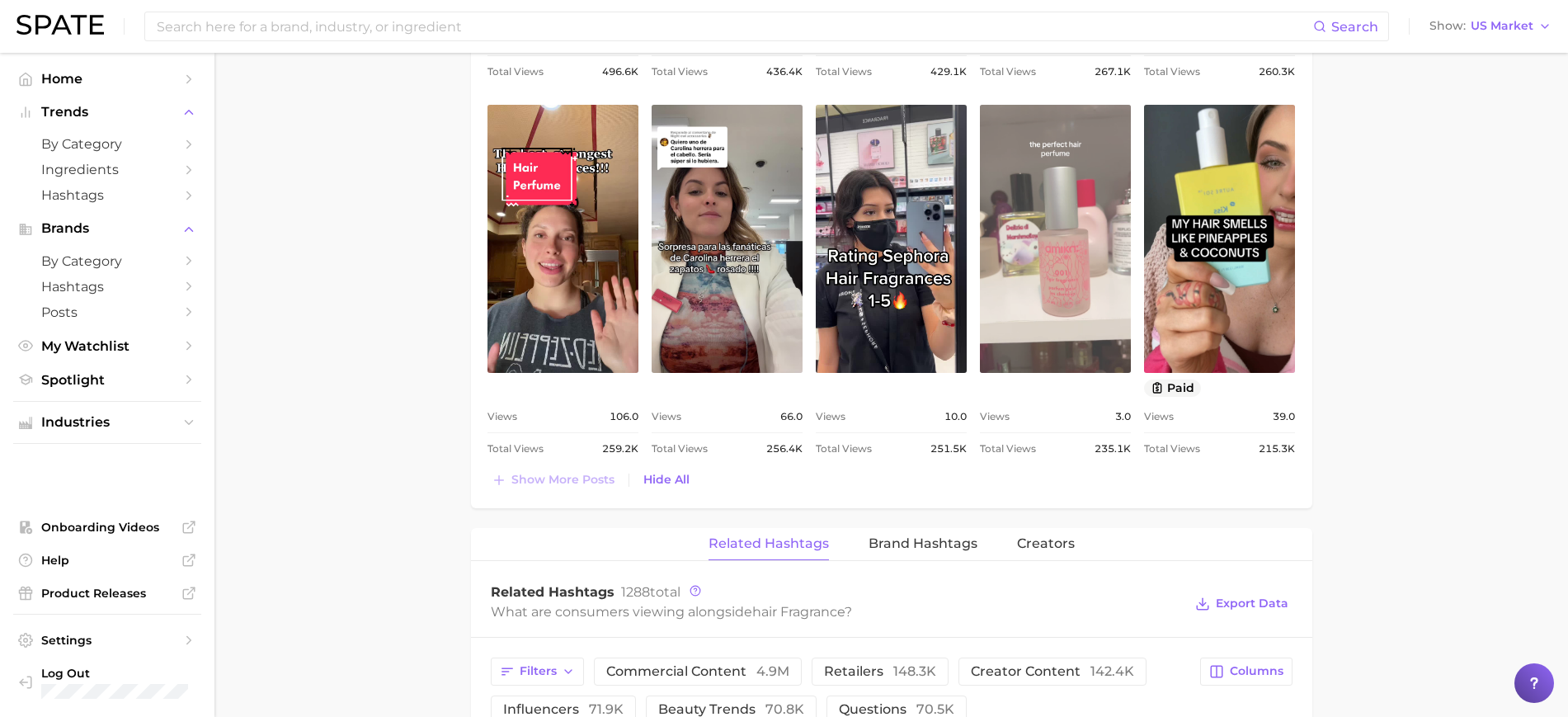
click at [1076, 247] on link "view post on TikTok" at bounding box center [1054, 238] width 151 height 268
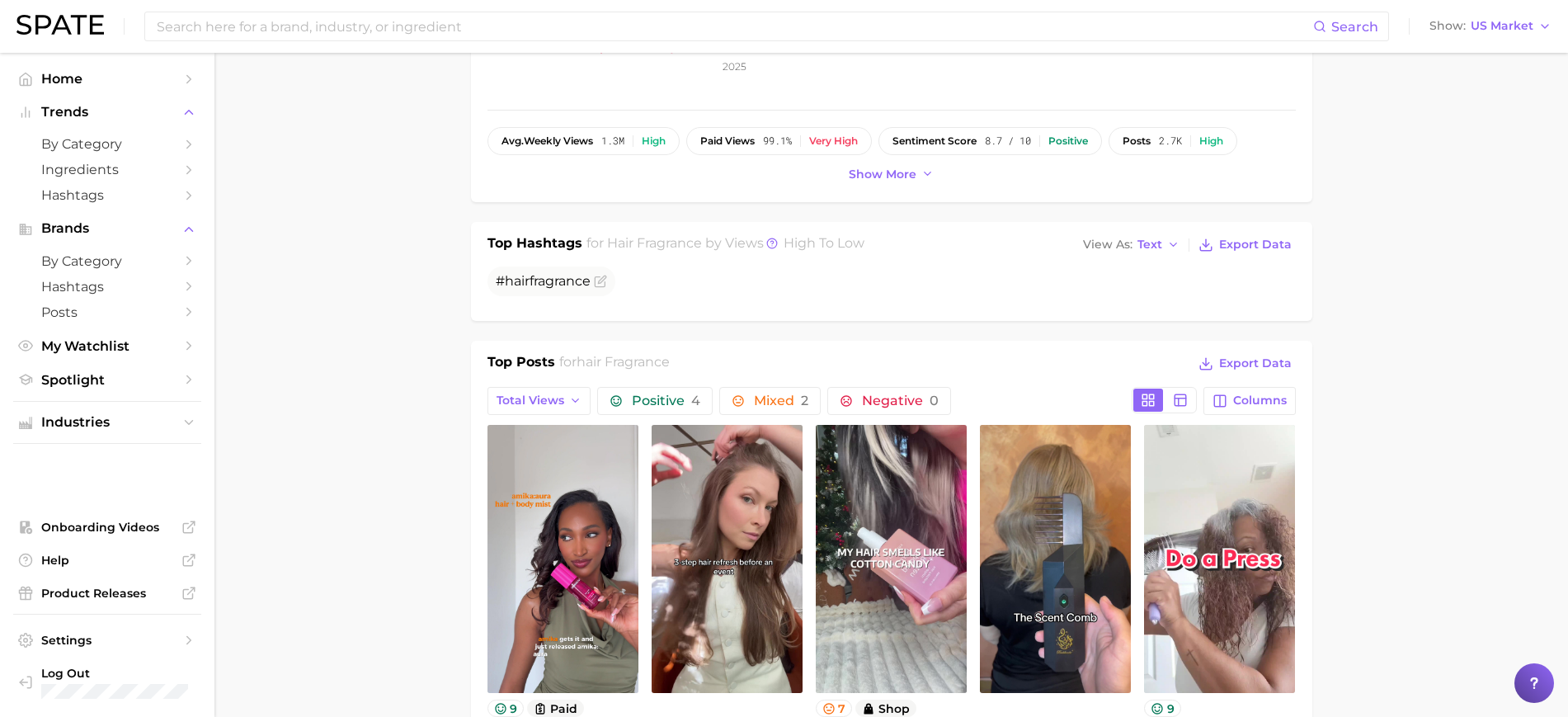
scroll to position [496, 0]
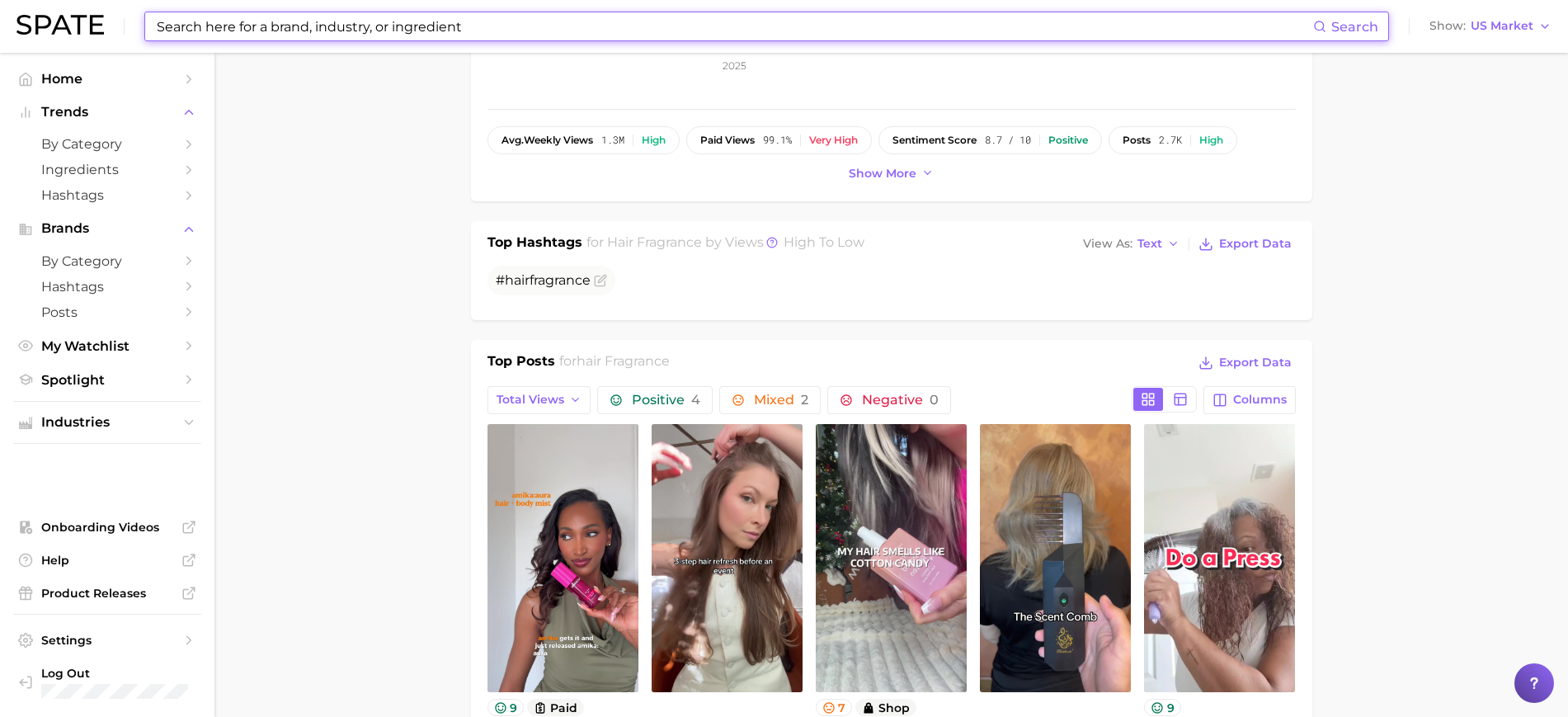
click at [742, 23] on input at bounding box center [734, 27] width 1158 height 28
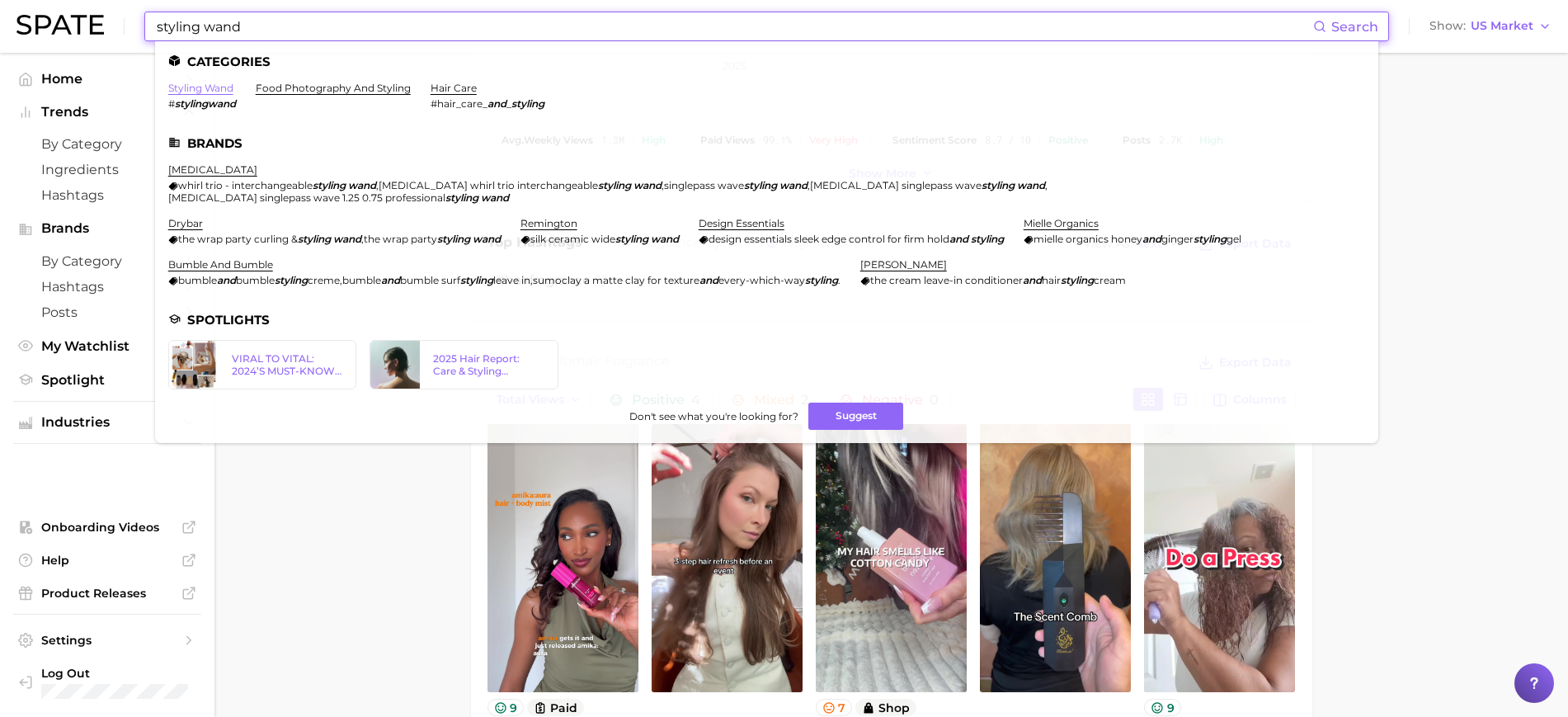
type input "styling wand"
click at [178, 86] on link "styling wand" at bounding box center [201, 88] width 65 height 13
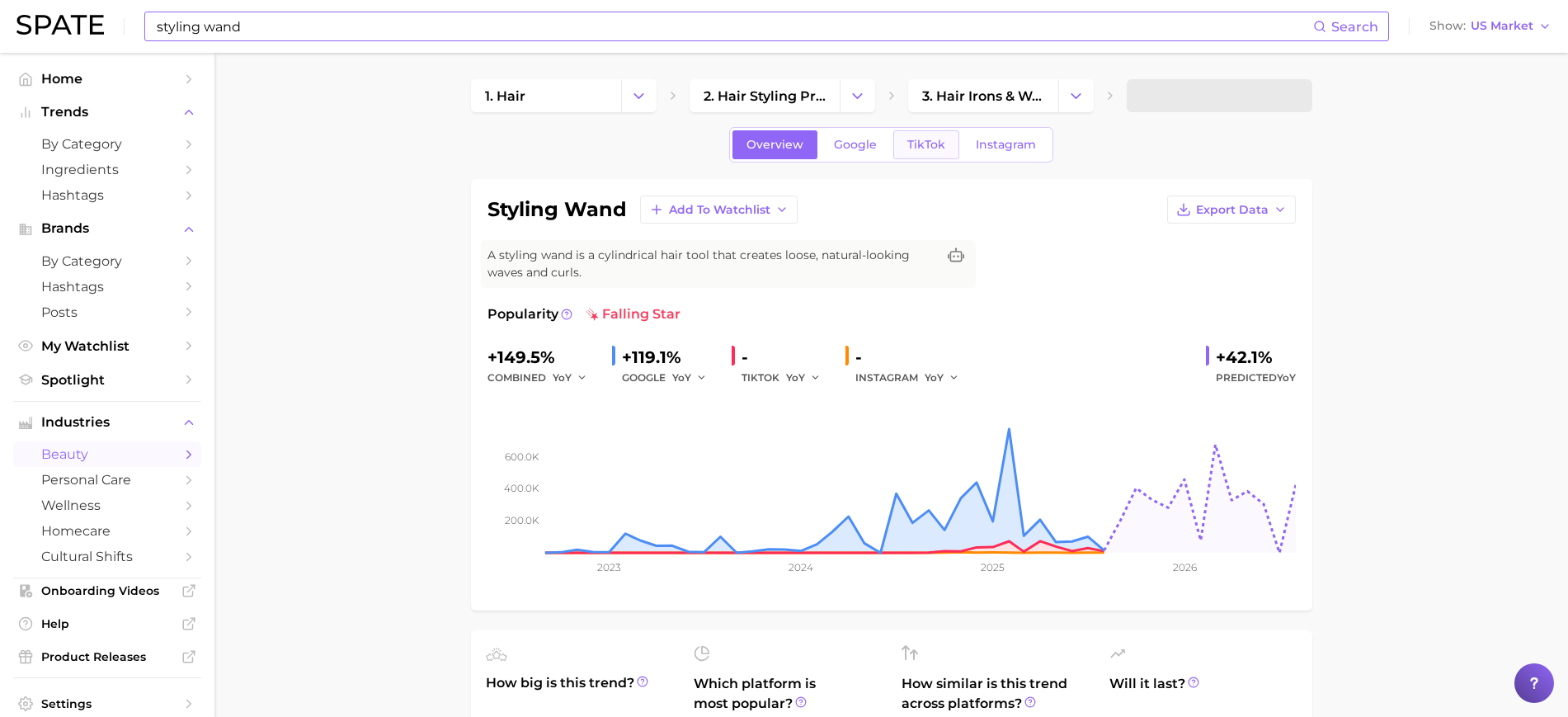
click at [935, 145] on span "TikTok" at bounding box center [926, 145] width 38 height 14
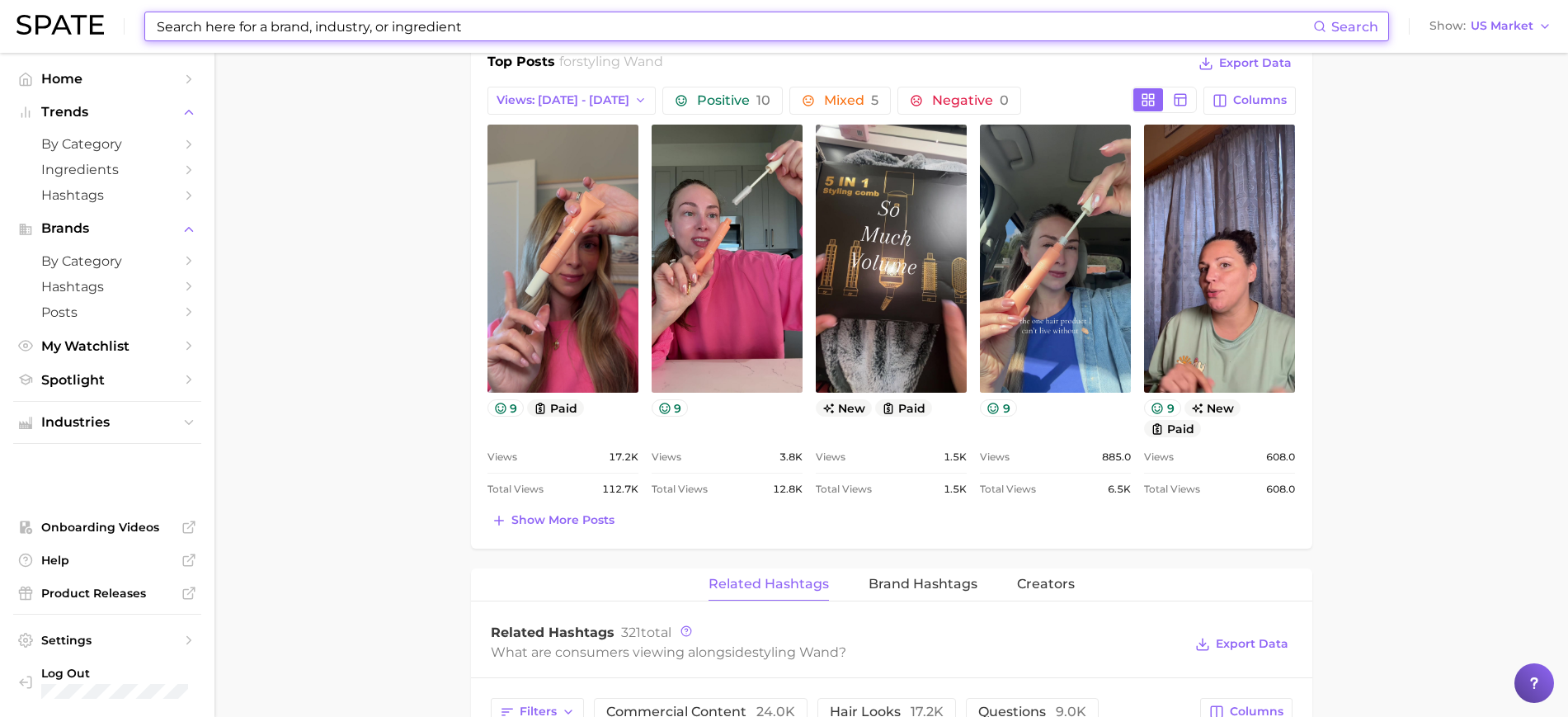
scroll to position [796, 0]
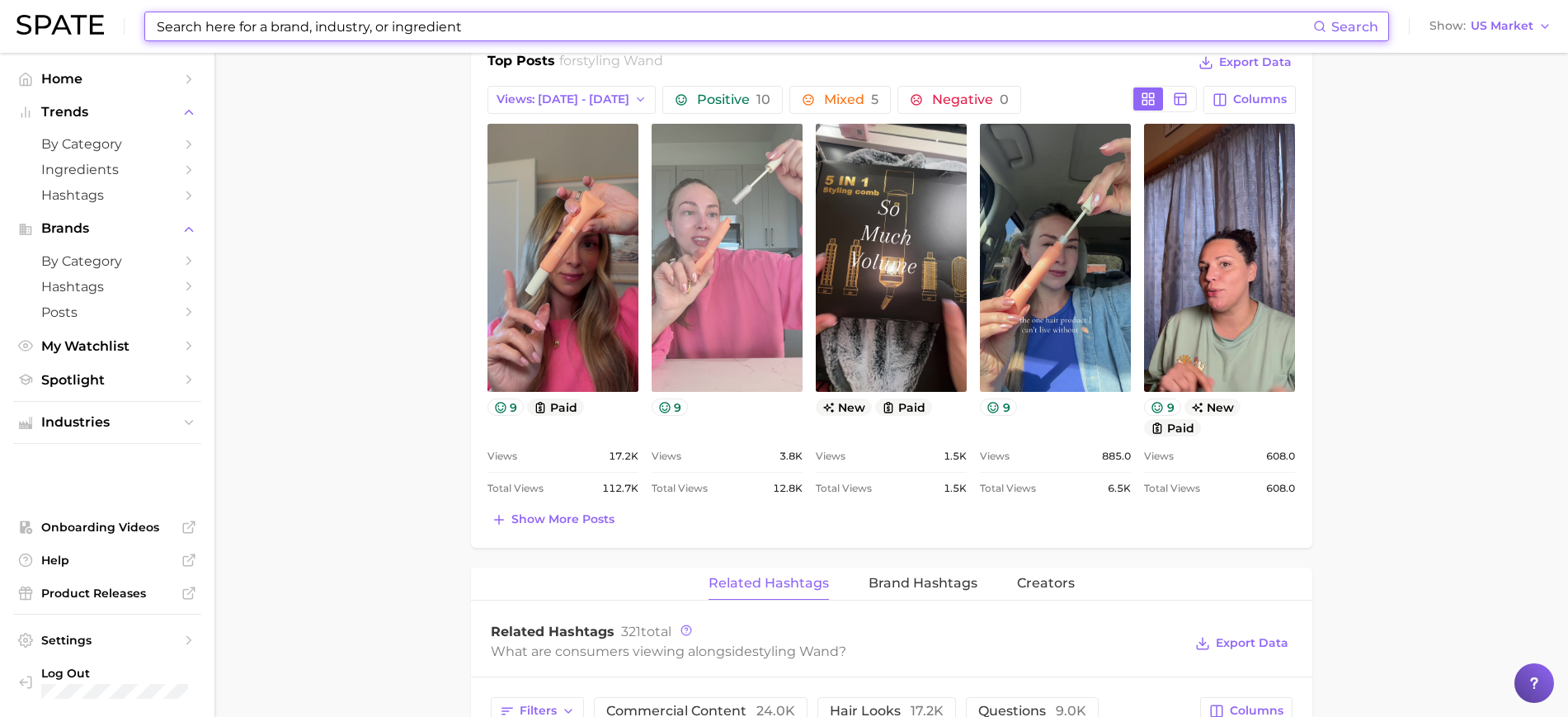
click at [734, 201] on link "view post on TikTok" at bounding box center [726, 258] width 151 height 268
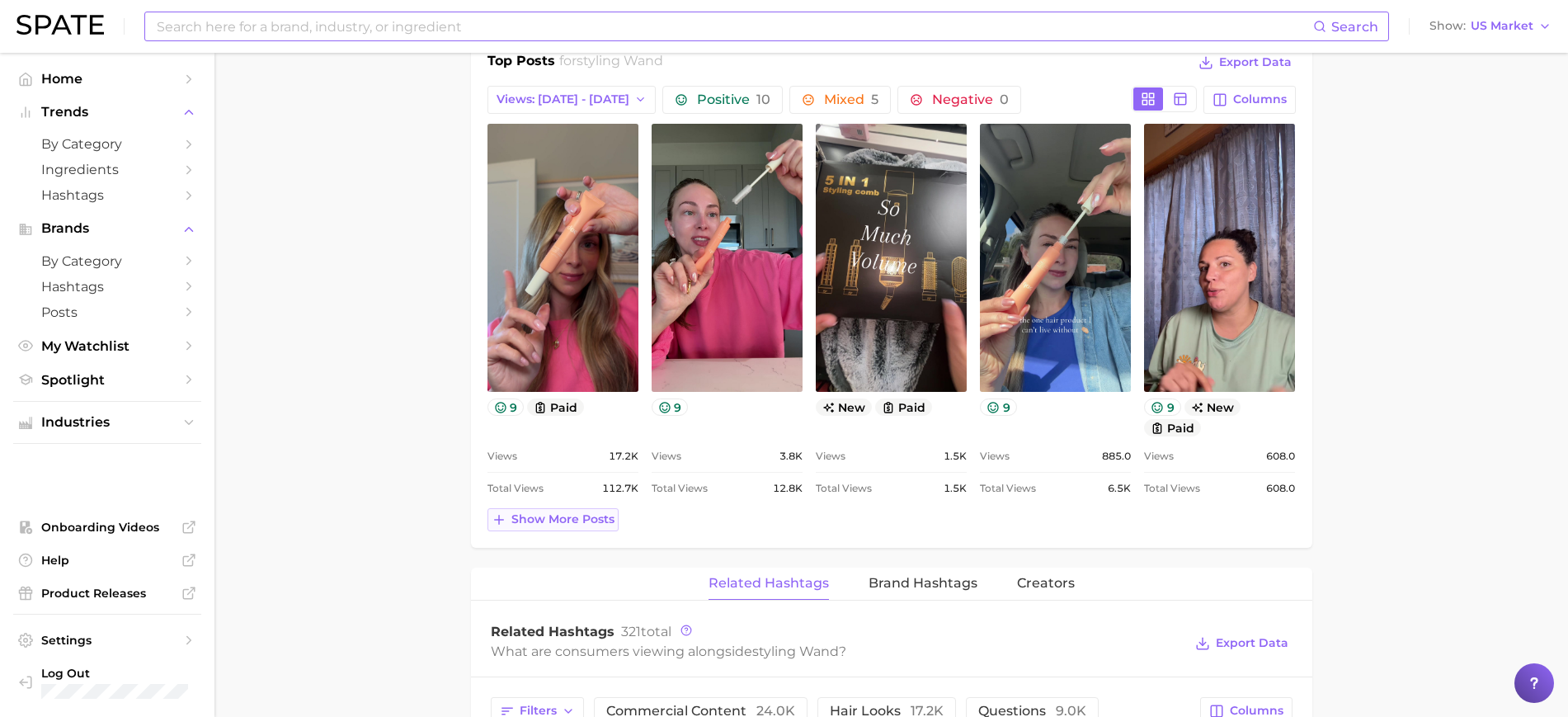
click at [559, 512] on span "Show more posts" at bounding box center [562, 519] width 103 height 14
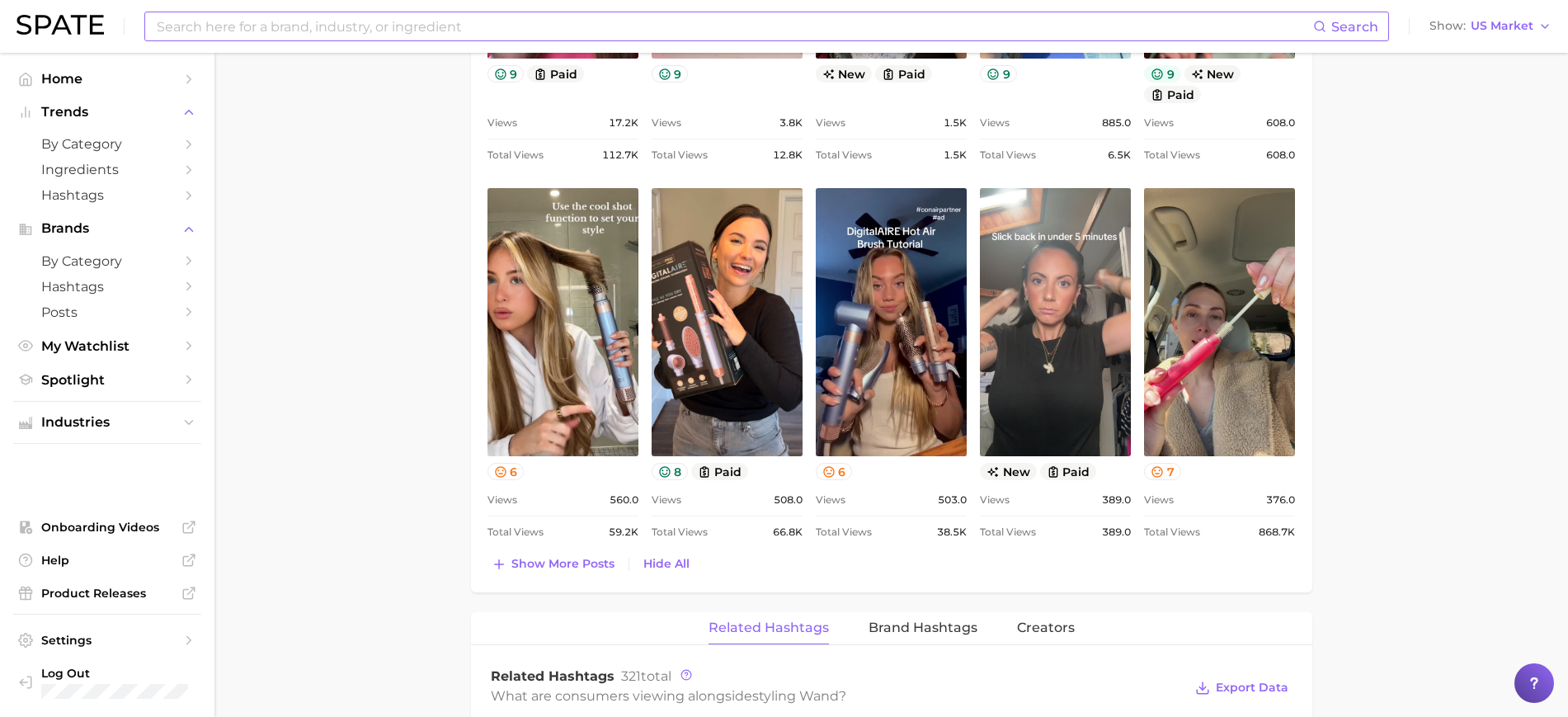
scroll to position [1131, 0]
click at [549, 563] on span "Show more posts" at bounding box center [562, 563] width 103 height 14
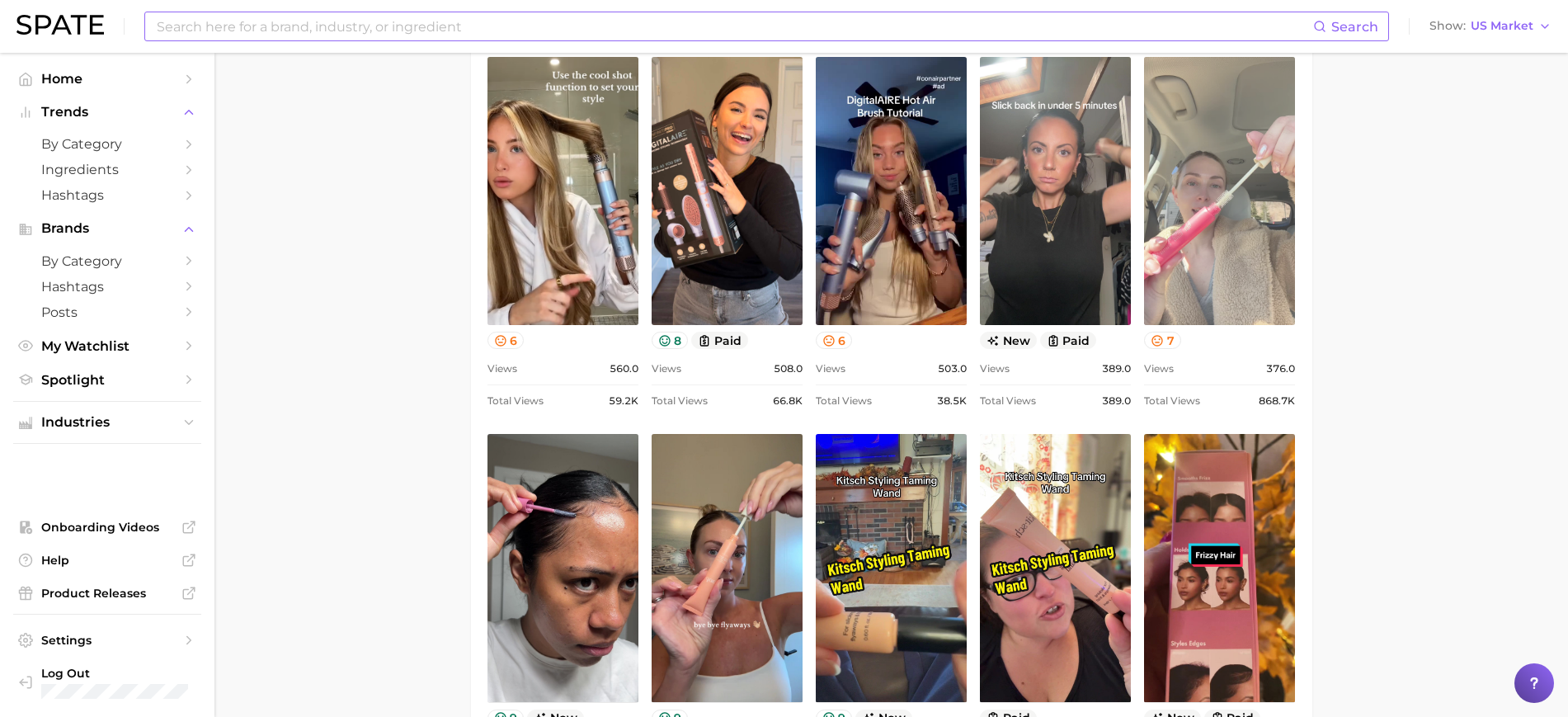
scroll to position [1377, 0]
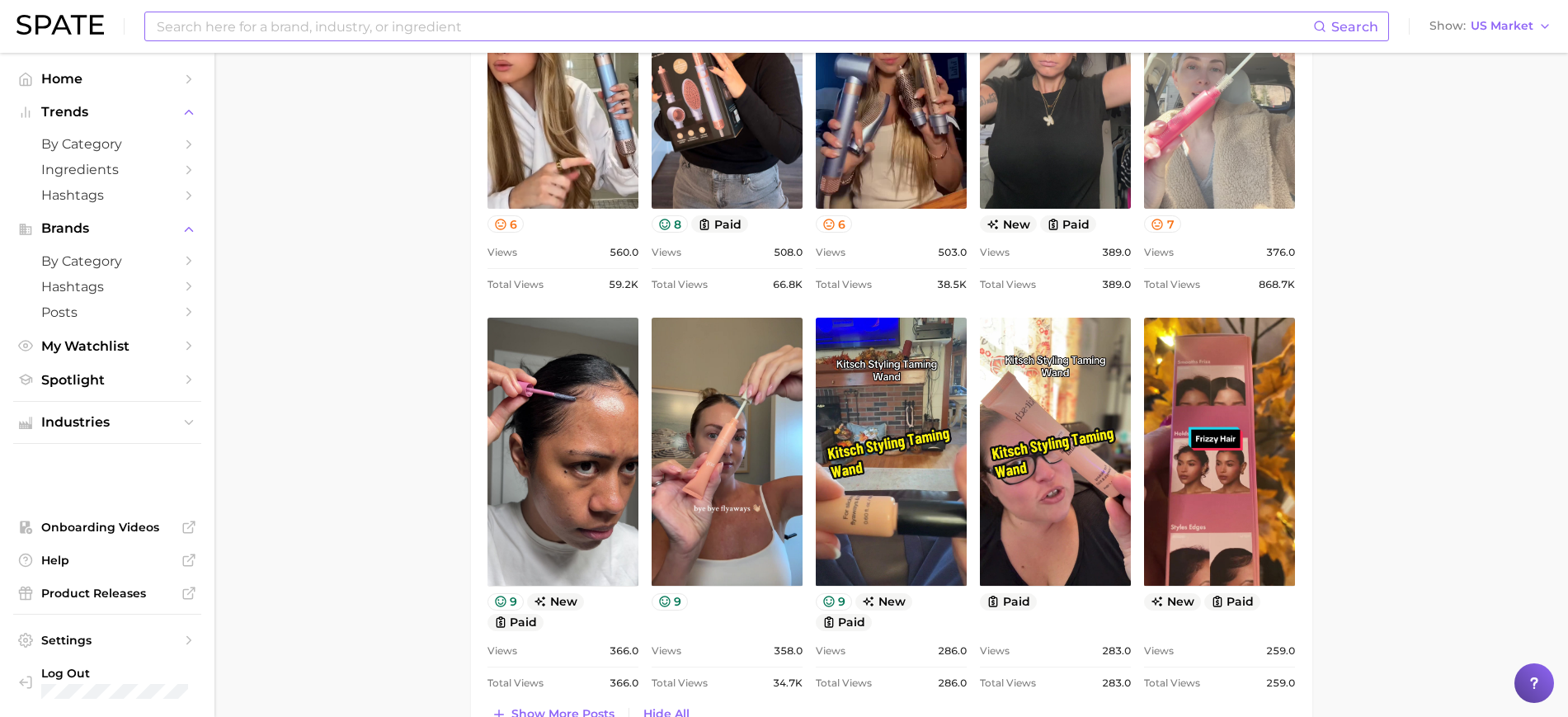
click at [1208, 161] on link "view post on TikTok" at bounding box center [1219, 75] width 151 height 268
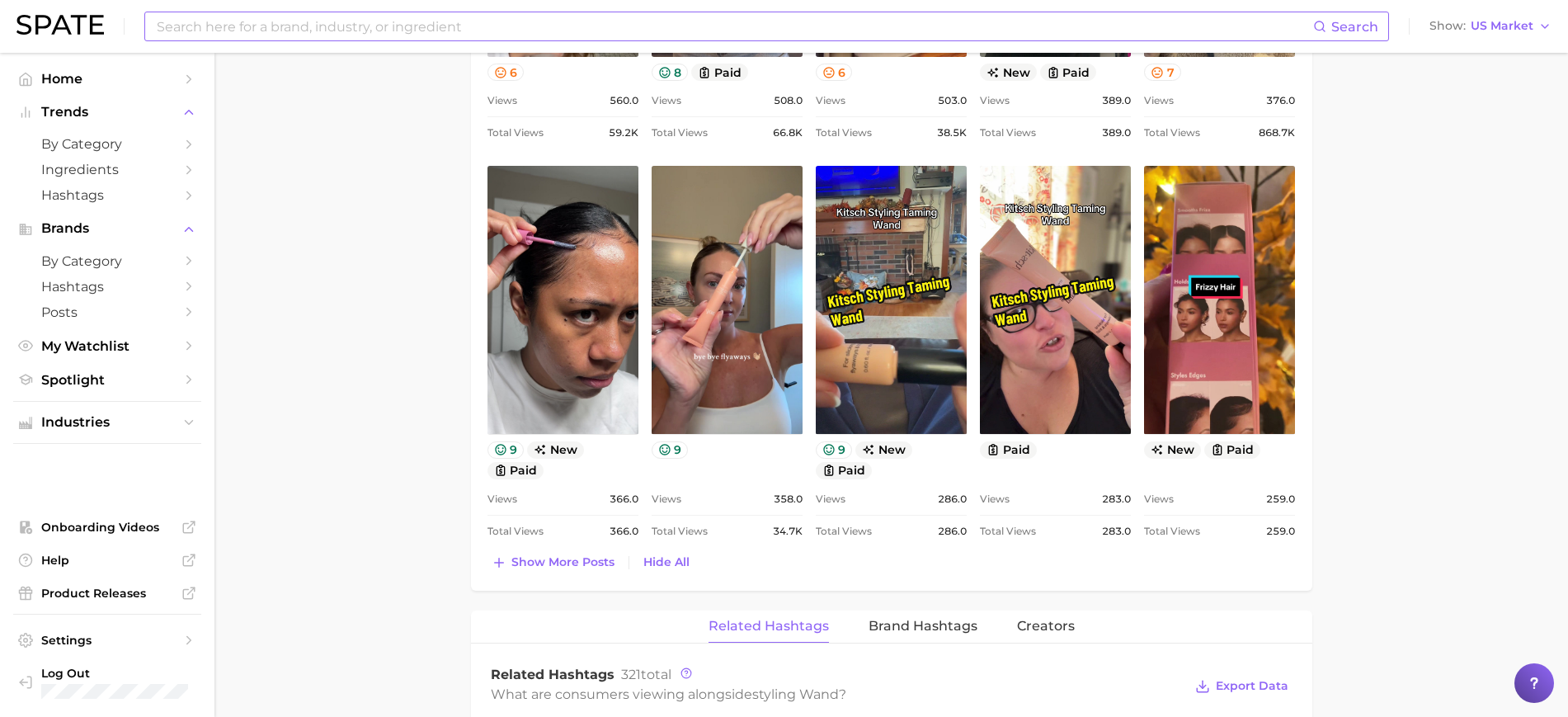
scroll to position [1530, 0]
click at [557, 560] on span "Show more posts" at bounding box center [562, 561] width 103 height 14
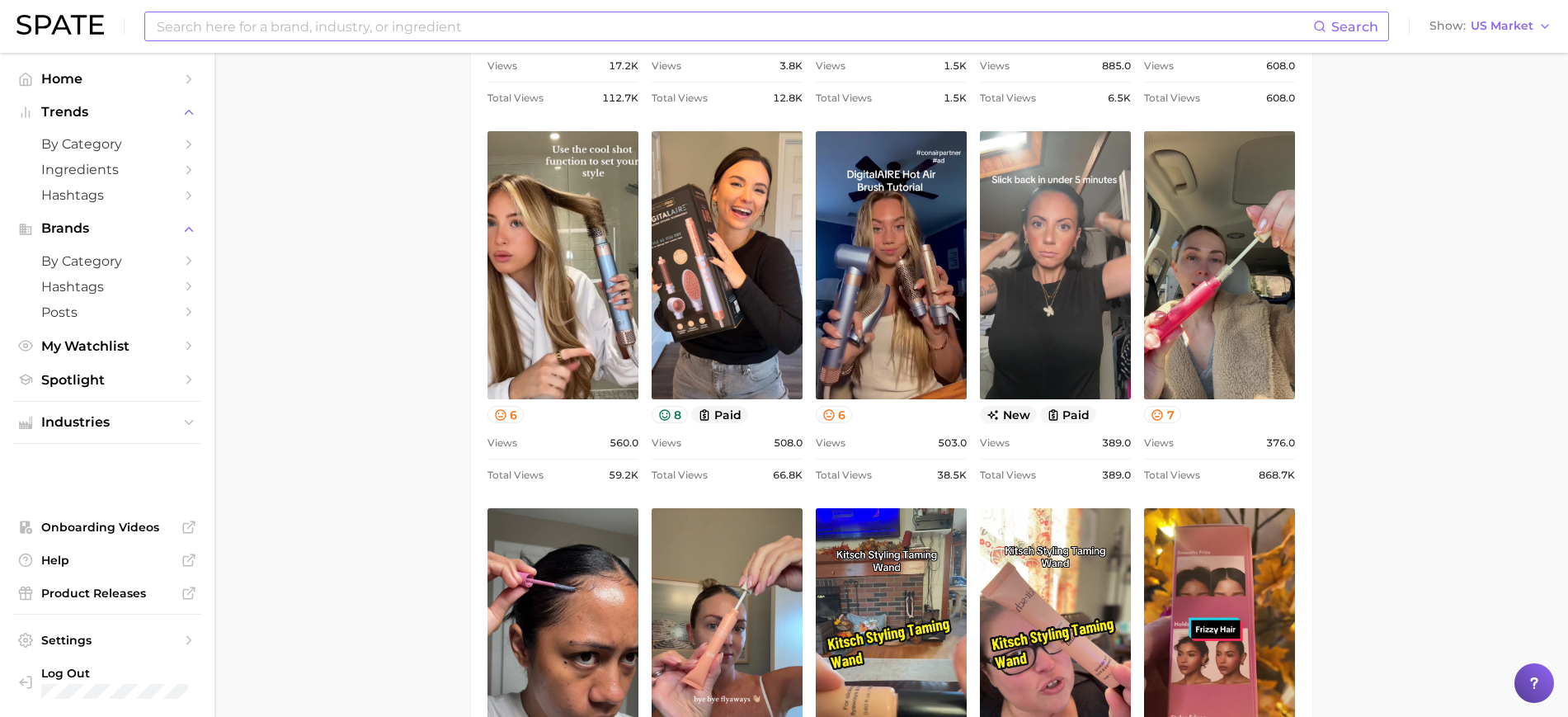
scroll to position [1188, 0]
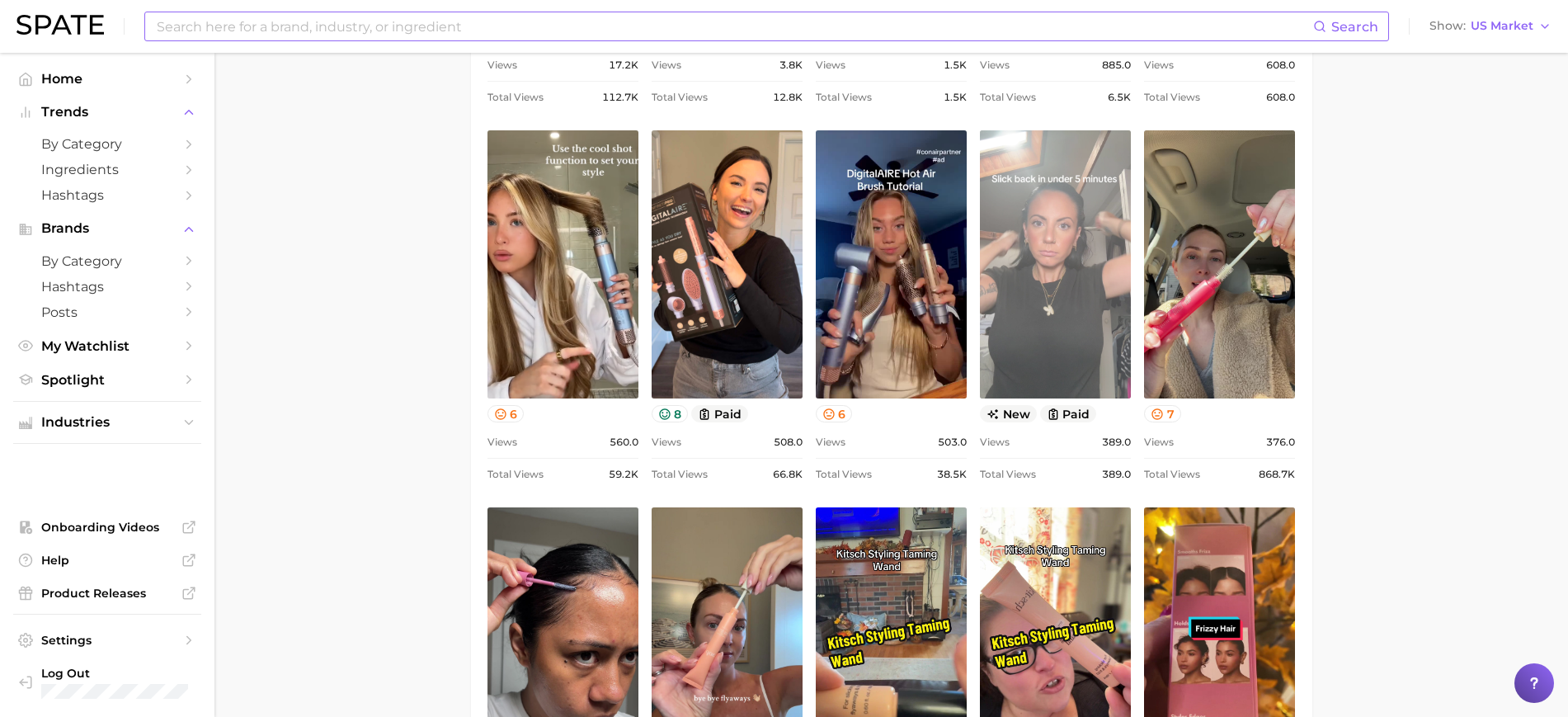
click at [1058, 243] on link "view post on TikTok" at bounding box center [1054, 264] width 151 height 268
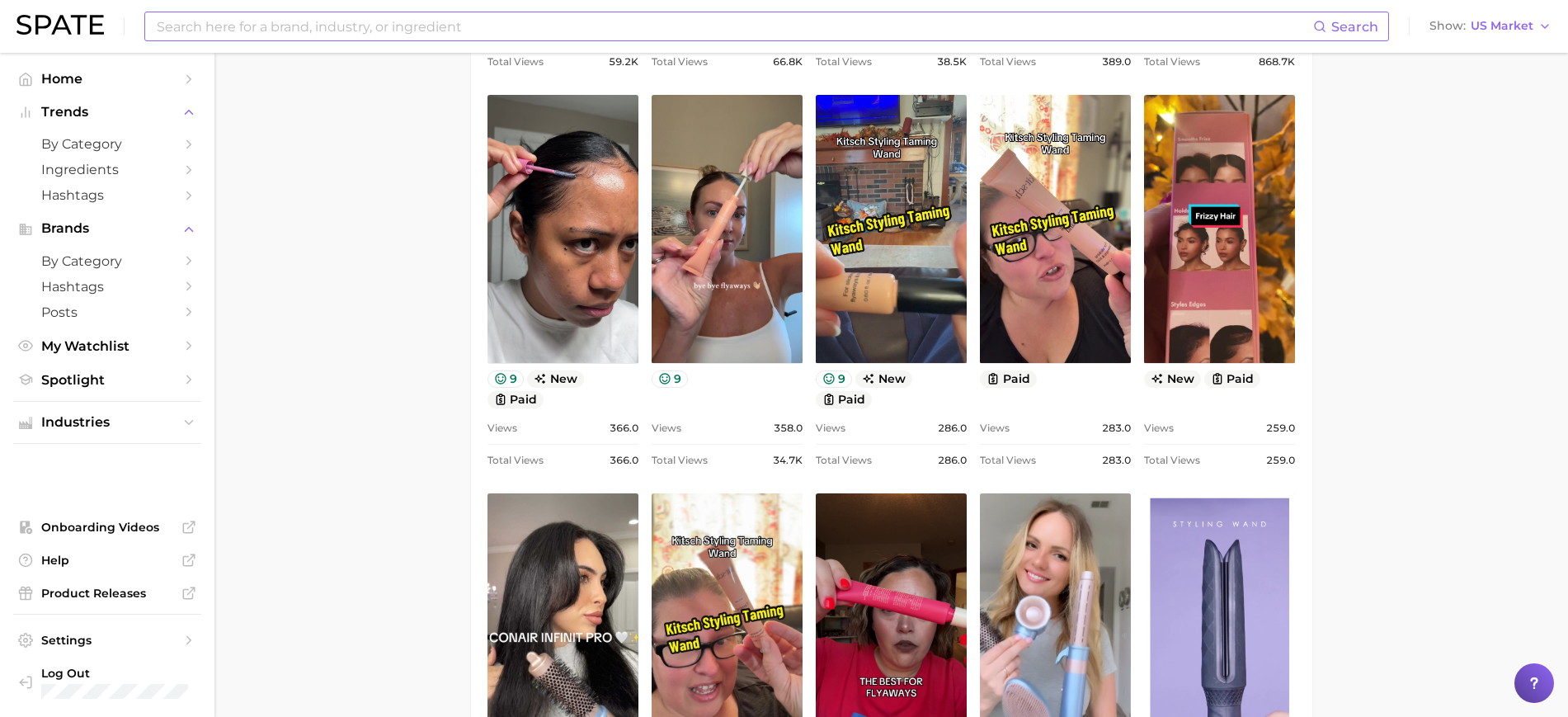
scroll to position [1602, 0]
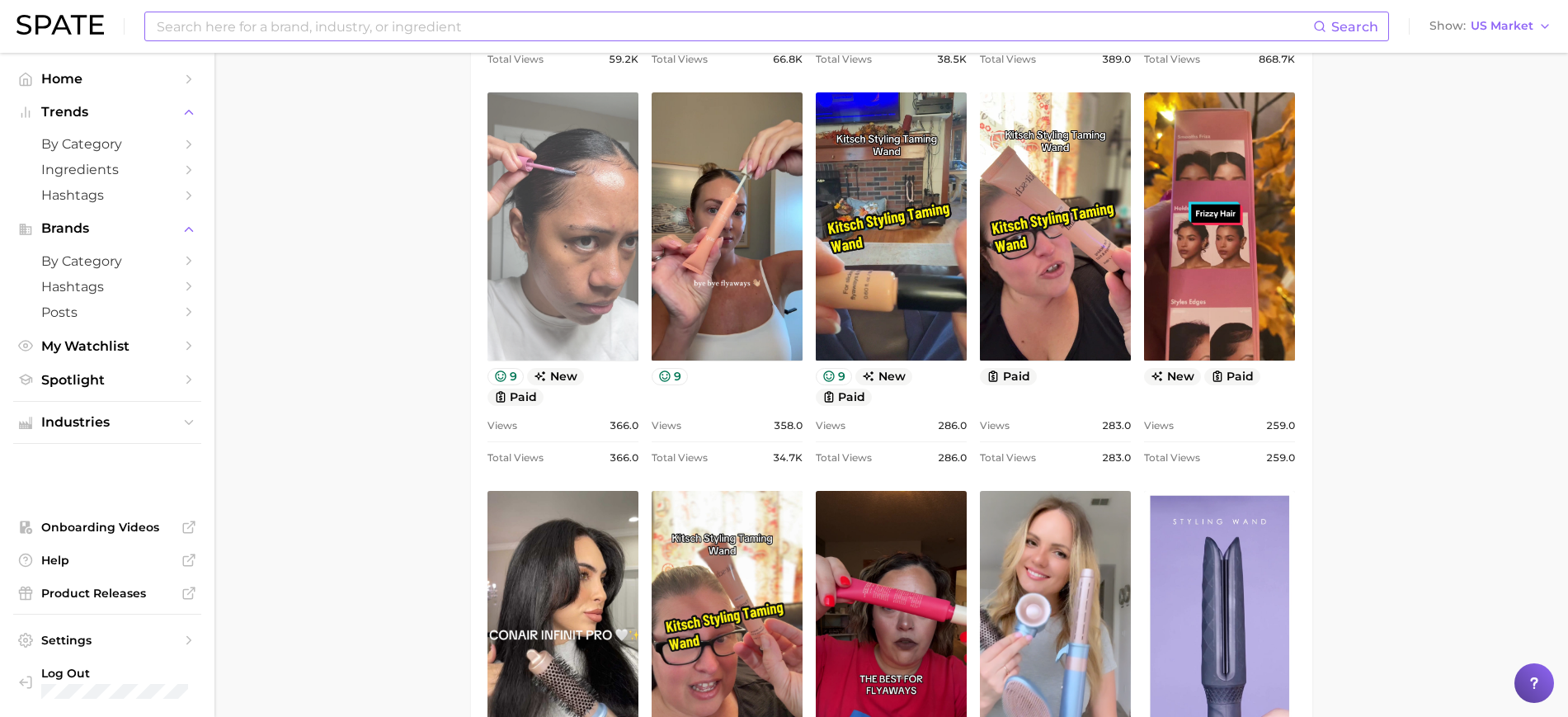
click at [543, 229] on link "view post on TikTok" at bounding box center [562, 227] width 151 height 268
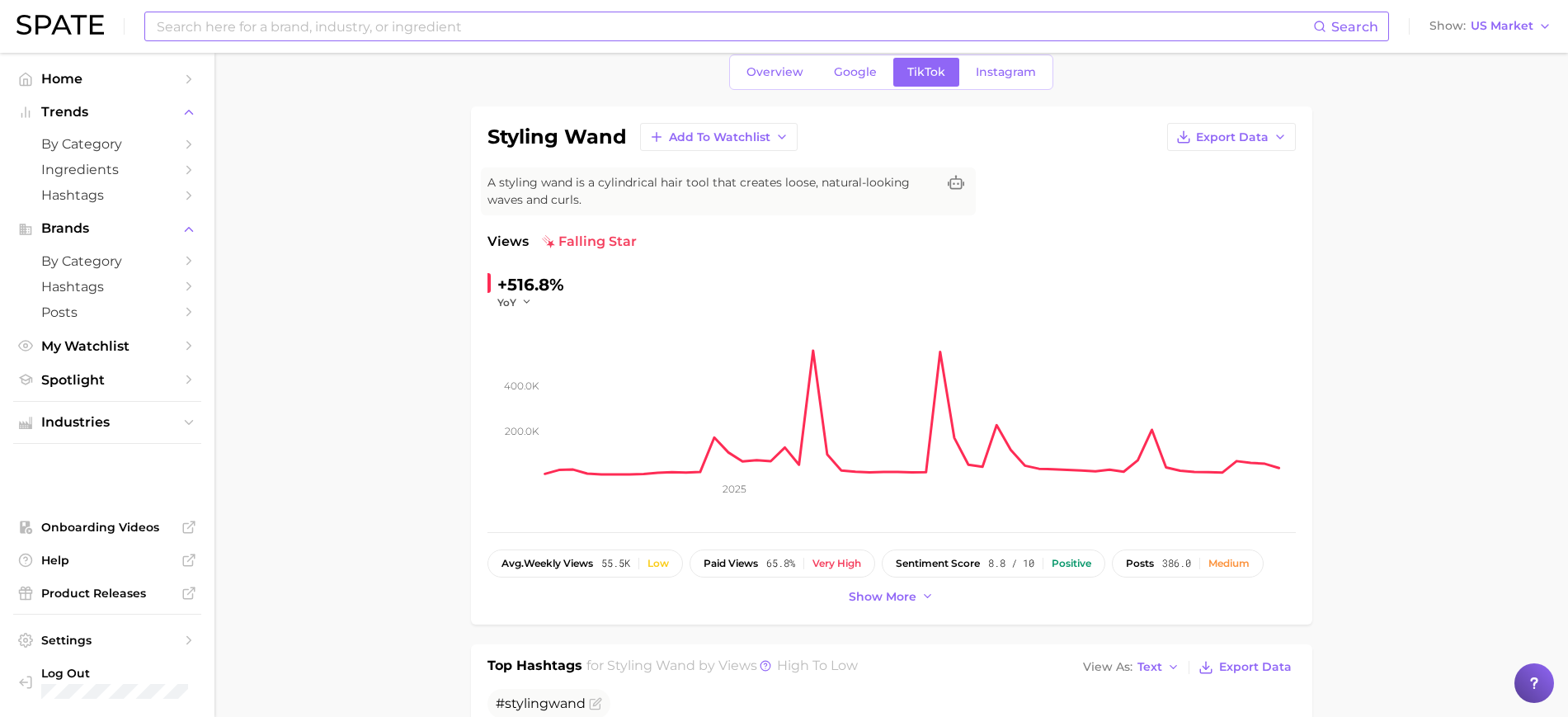
scroll to position [641, 0]
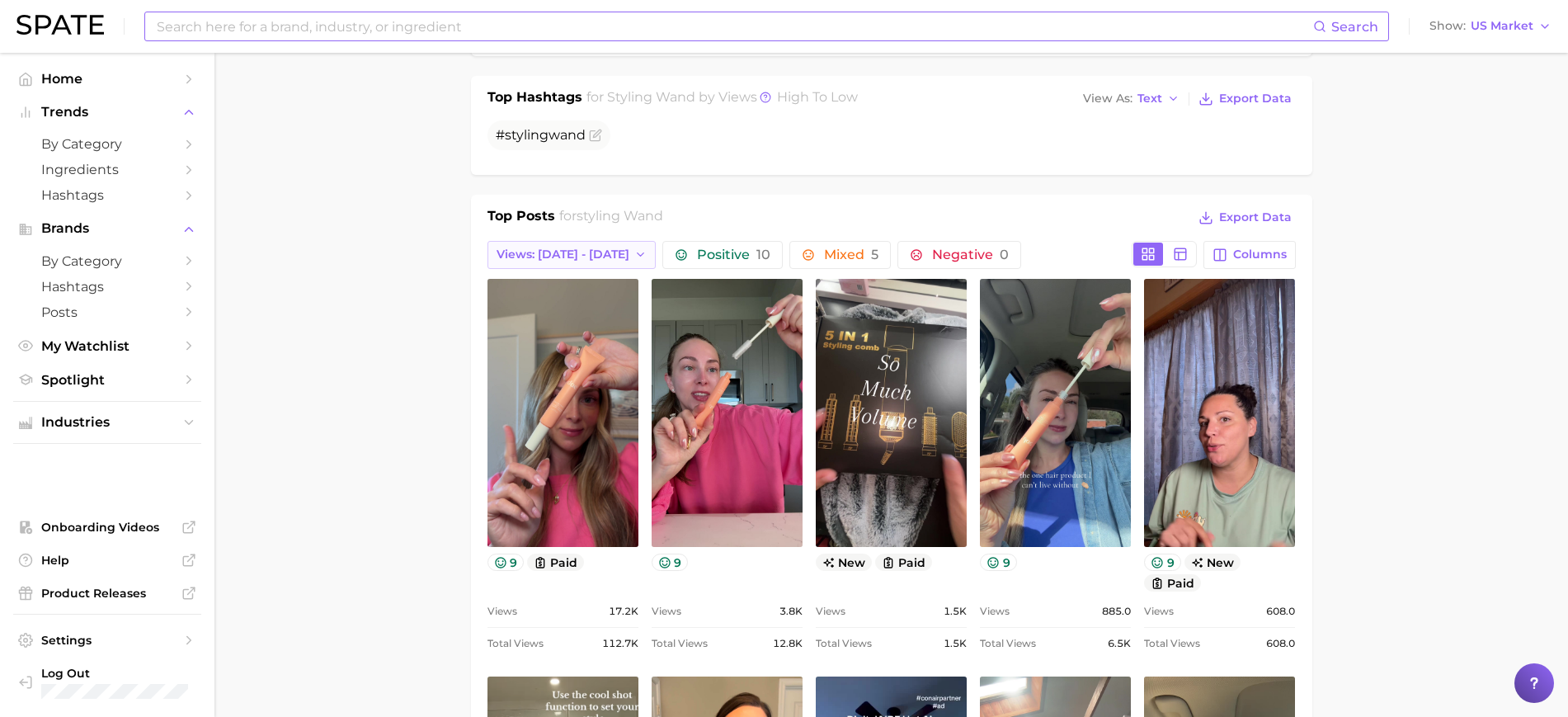
click at [551, 253] on span "Views: [DATE] - [DATE]" at bounding box center [562, 254] width 133 height 14
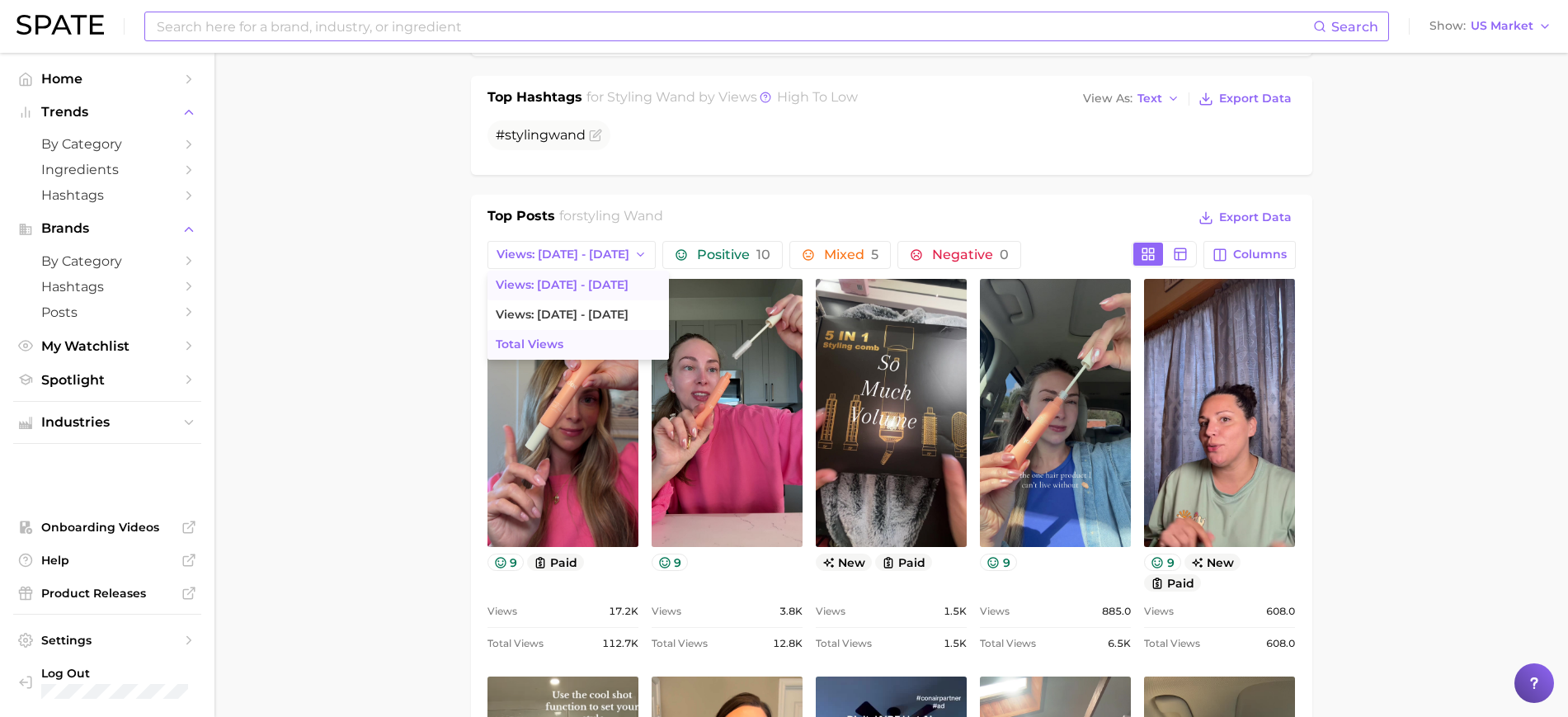
click at [542, 338] on span "Total Views" at bounding box center [530, 345] width 68 height 14
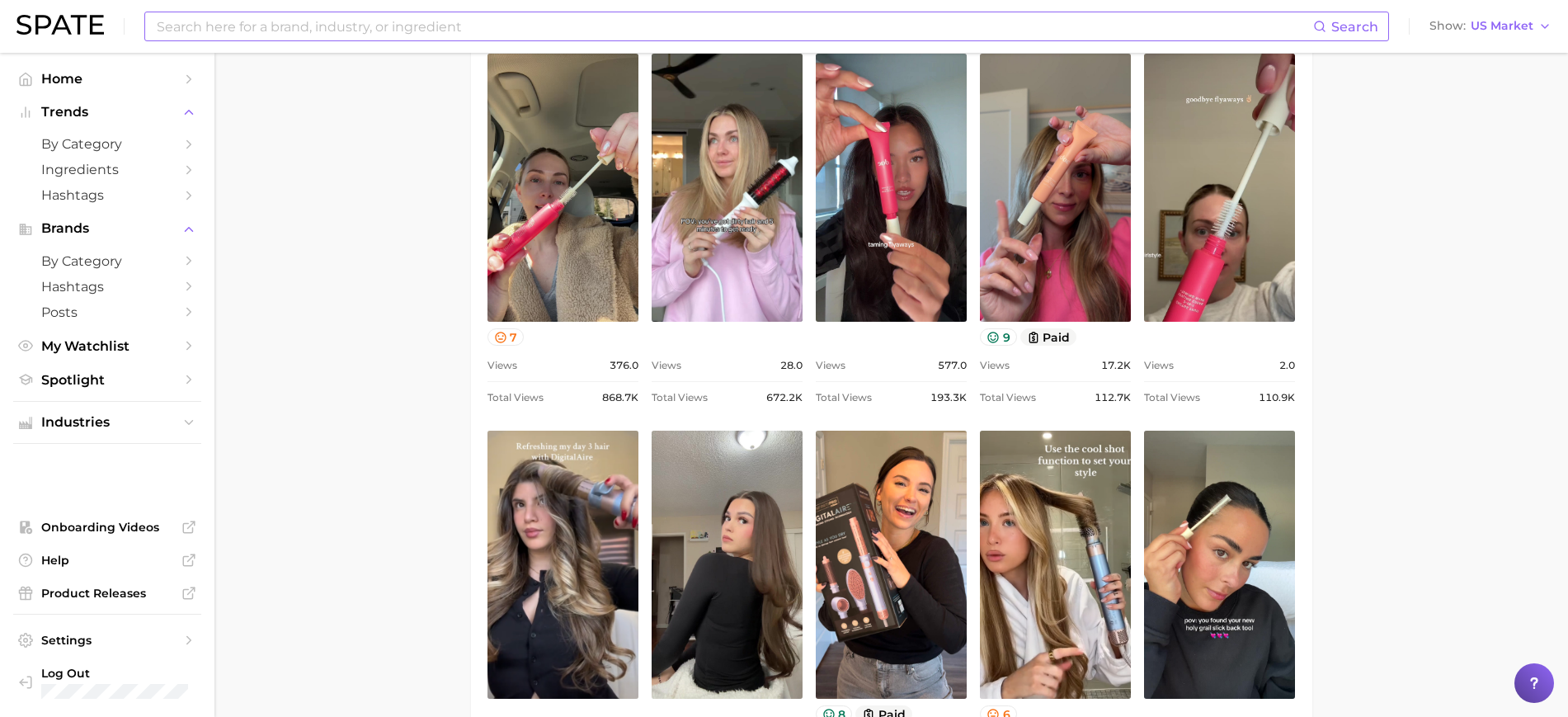
scroll to position [868, 0]
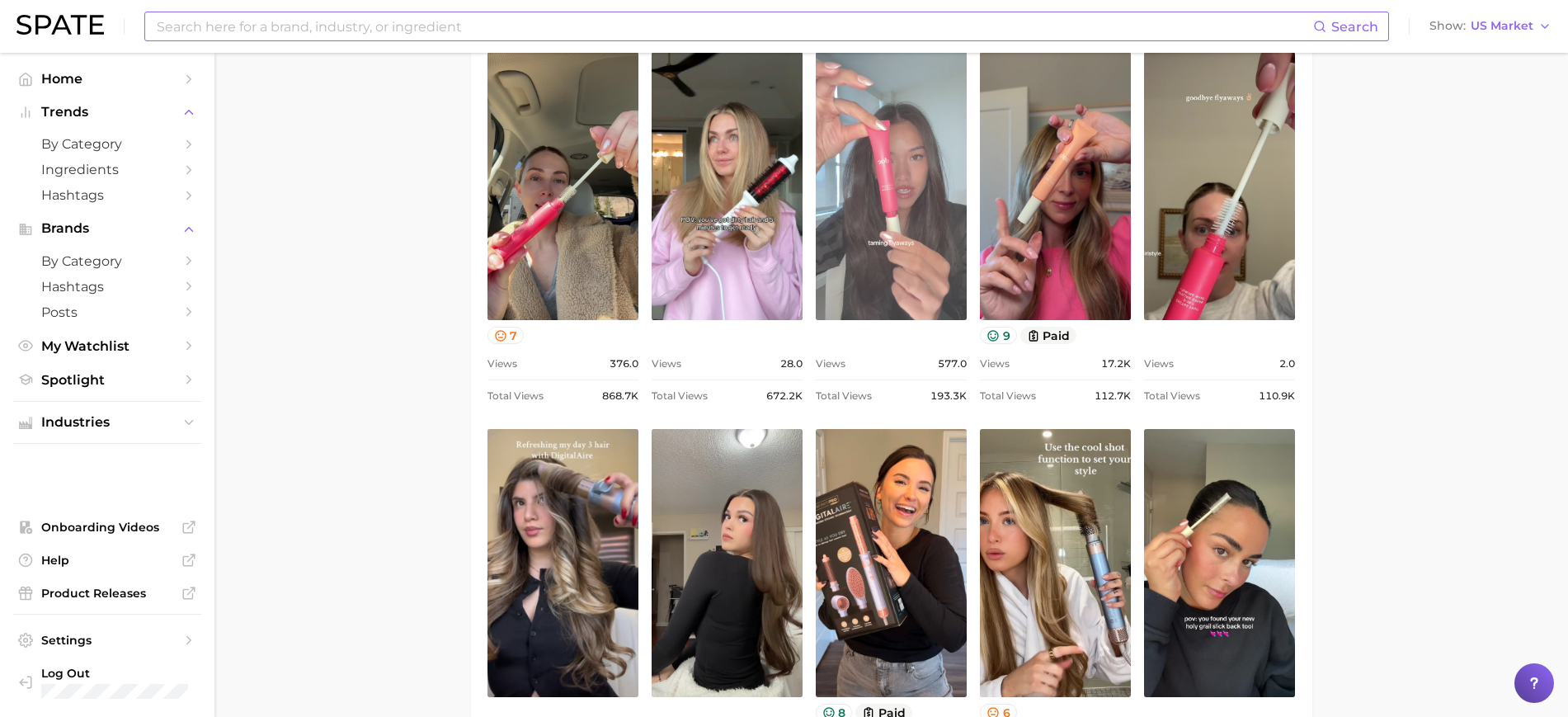
click at [870, 167] on link "view post on TikTok" at bounding box center [891, 186] width 151 height 268
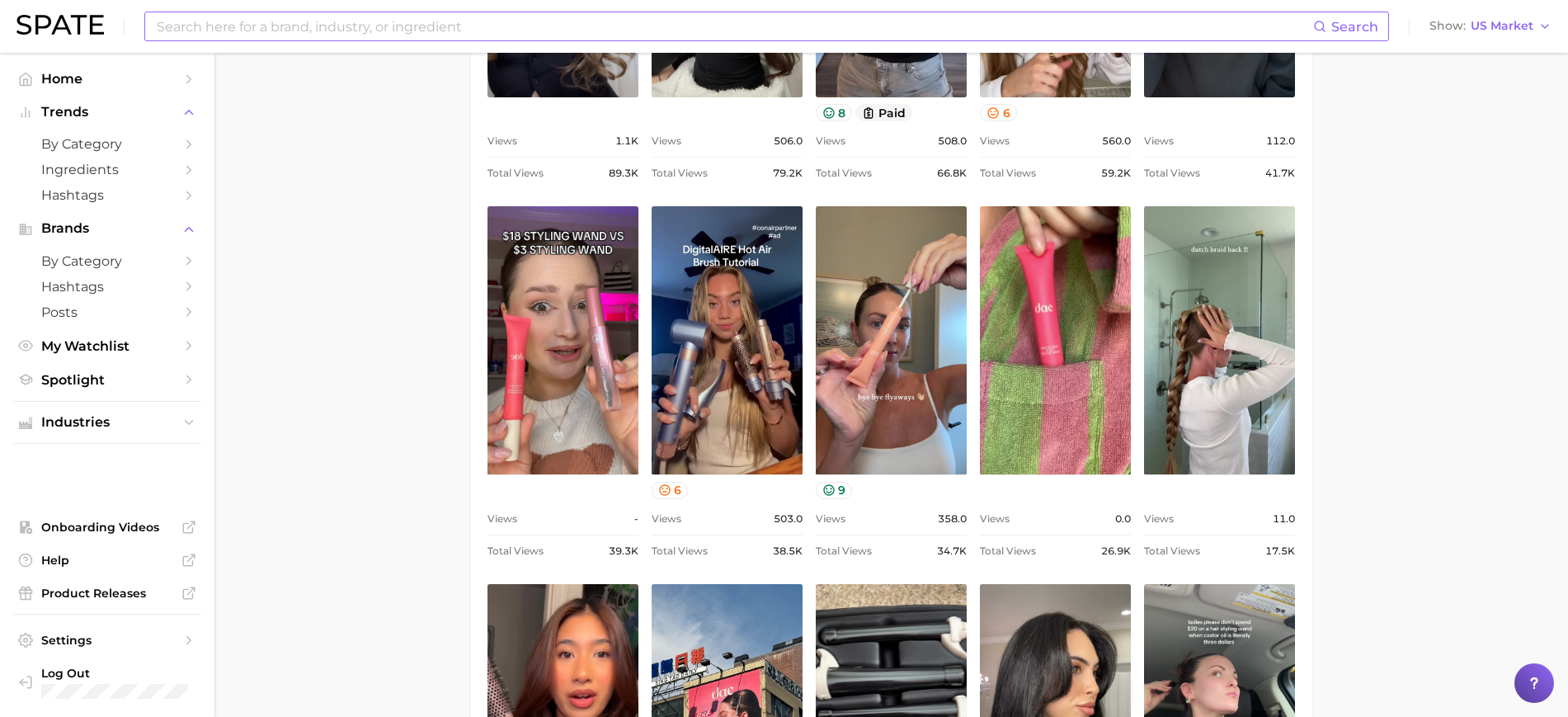
scroll to position [1468, 0]
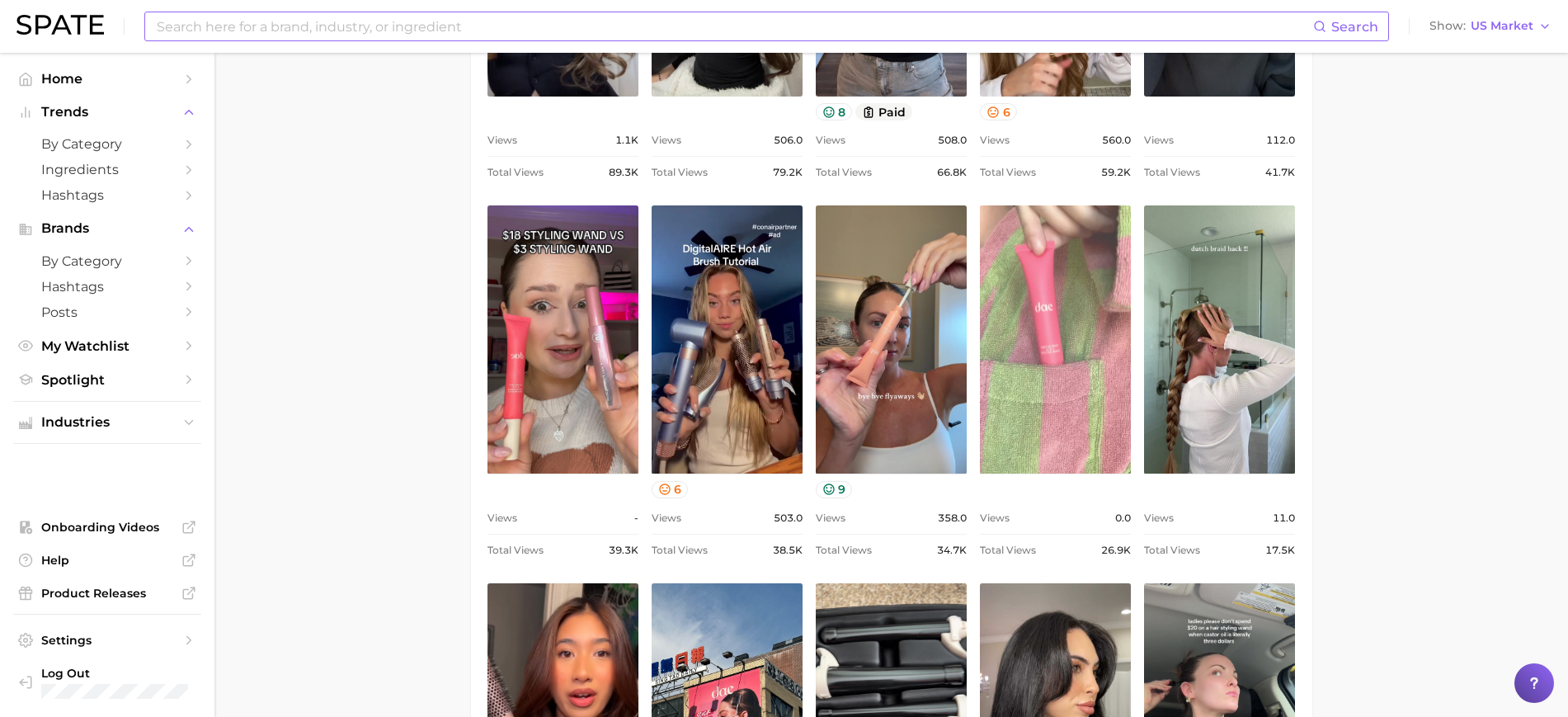
click at [1060, 364] on link "view post on TikTok" at bounding box center [1054, 340] width 151 height 268
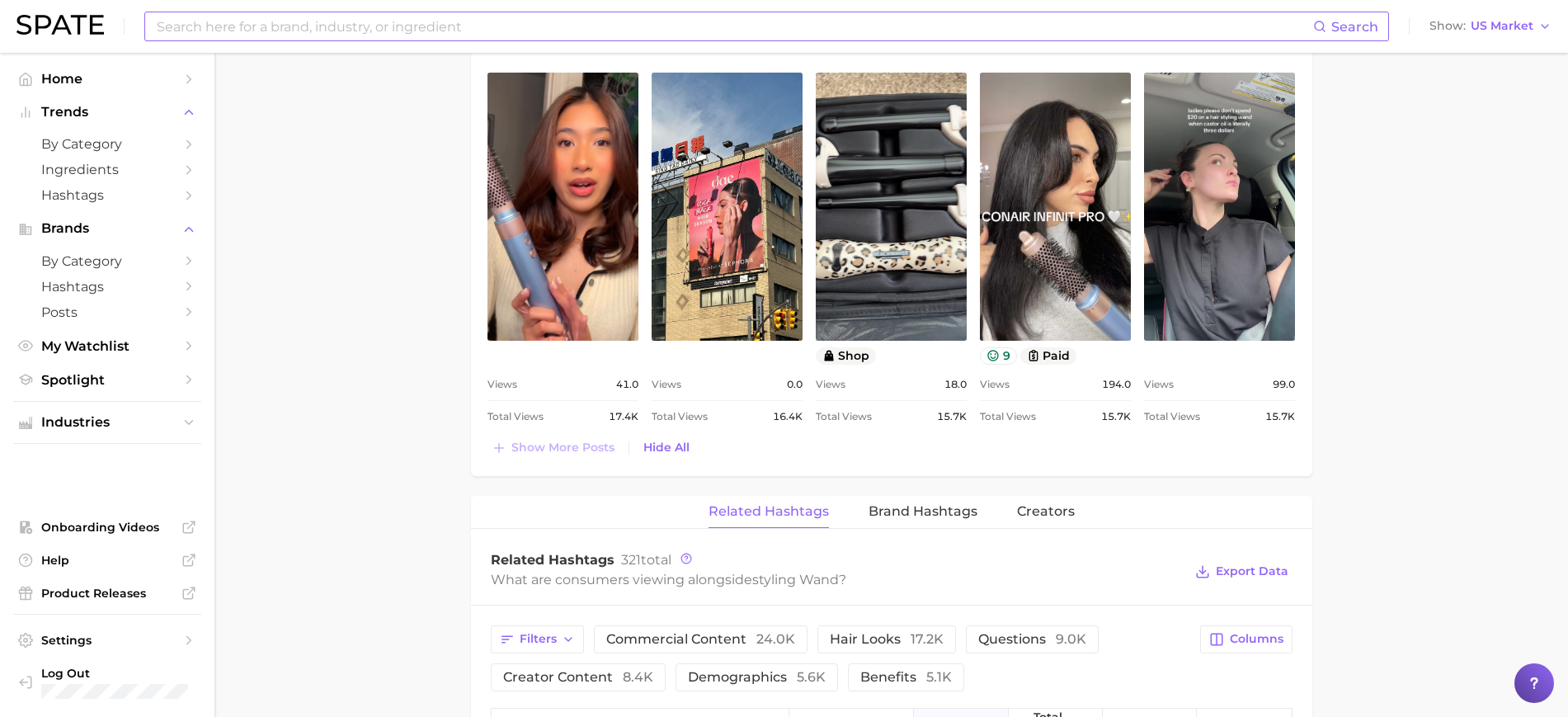
scroll to position [1987, 0]
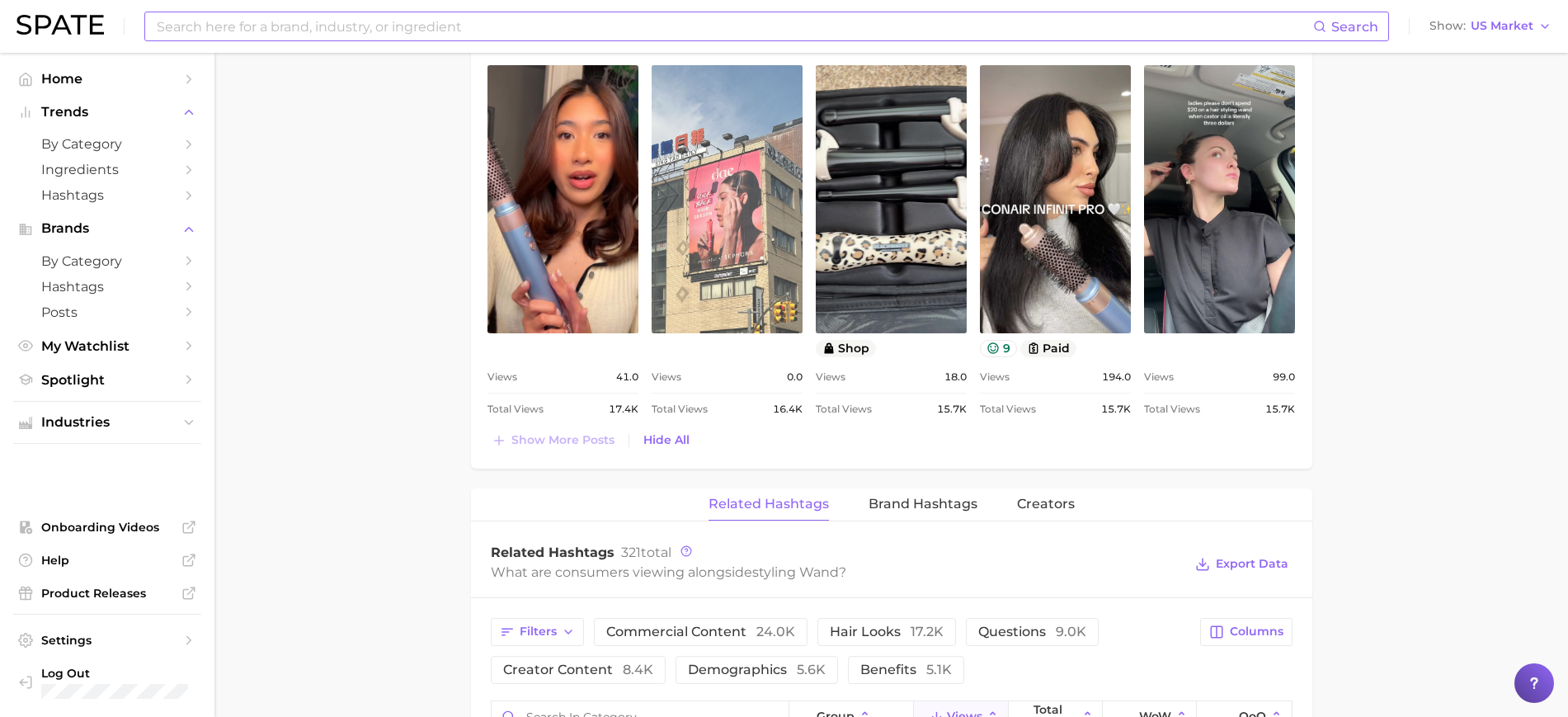
click at [740, 227] on link "view post on TikTok" at bounding box center [726, 199] width 151 height 268
